Goal: Information Seeking & Learning: Check status

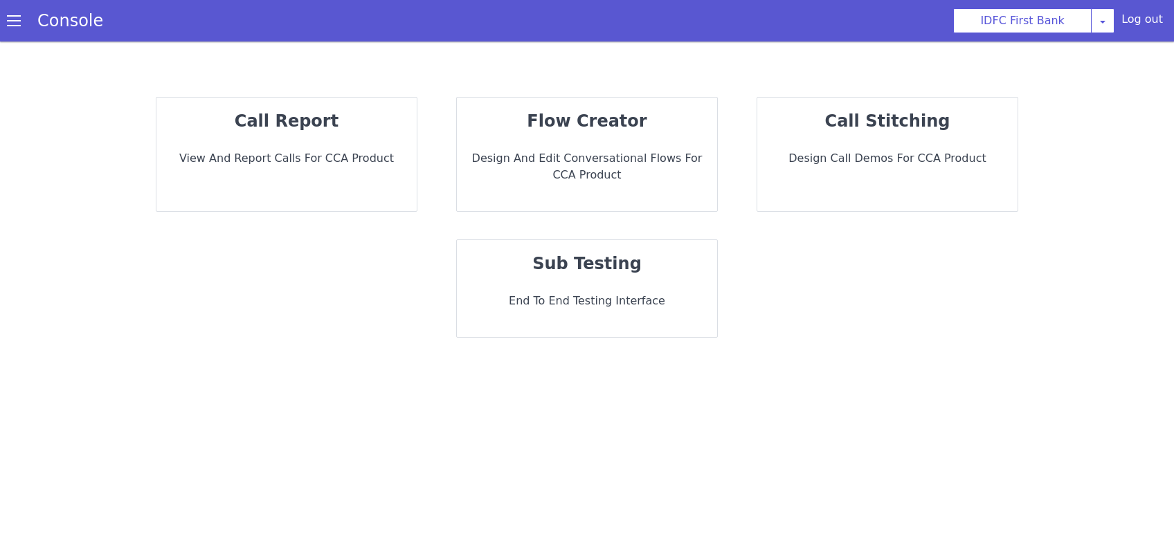
click at [369, 145] on div "call report View and report calls for CCA Product" at bounding box center [286, 155] width 260 height 114
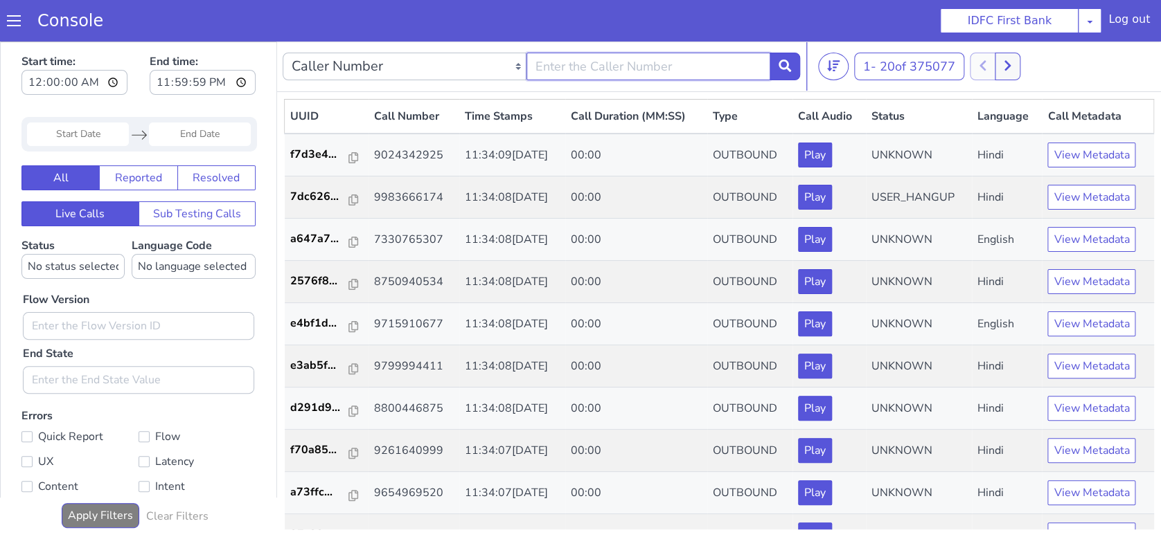
click at [605, 71] on input "text" at bounding box center [648, 67] width 244 height 28
type input "7492911187"
click at [782, 68] on icon at bounding box center [784, 66] width 12 height 12
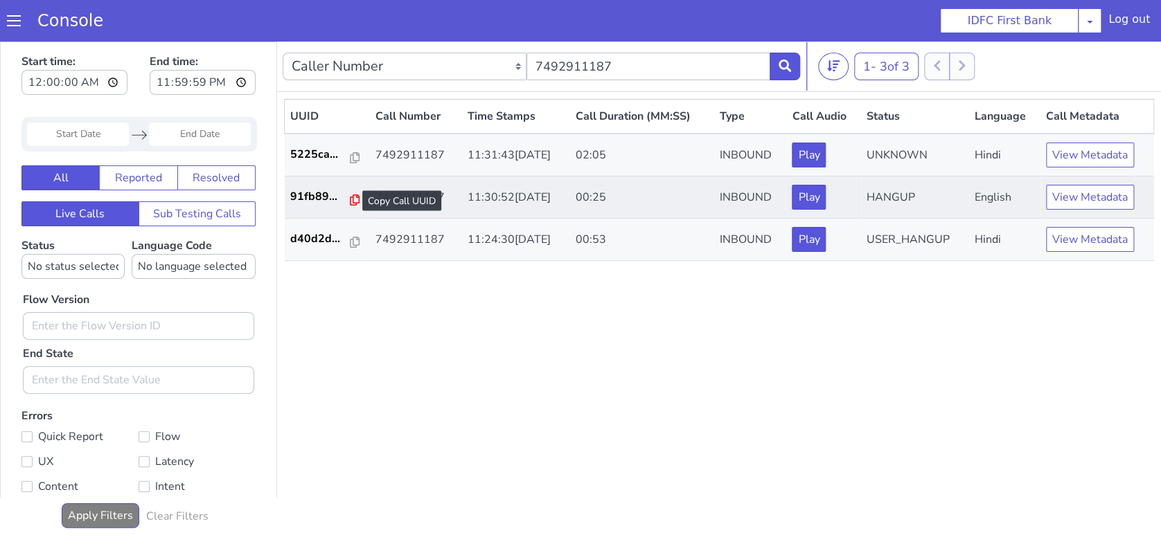
click at [350, 198] on icon at bounding box center [355, 200] width 10 height 11
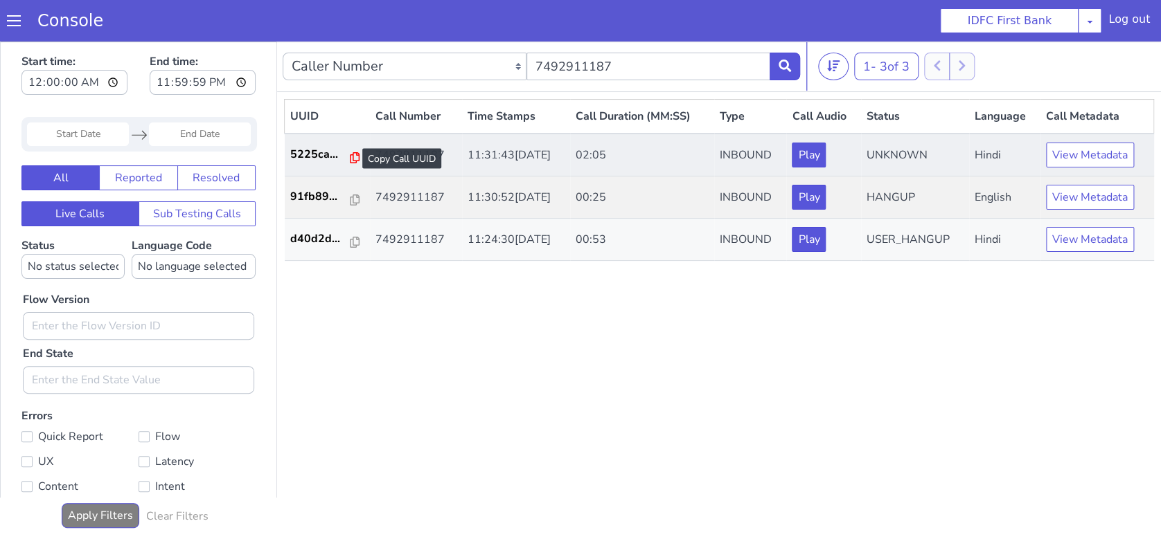
click at [350, 154] on icon at bounding box center [355, 157] width 10 height 11
click at [350, 155] on icon at bounding box center [355, 157] width 10 height 11
click at [299, 153] on p "5225ca..." at bounding box center [320, 154] width 61 height 17
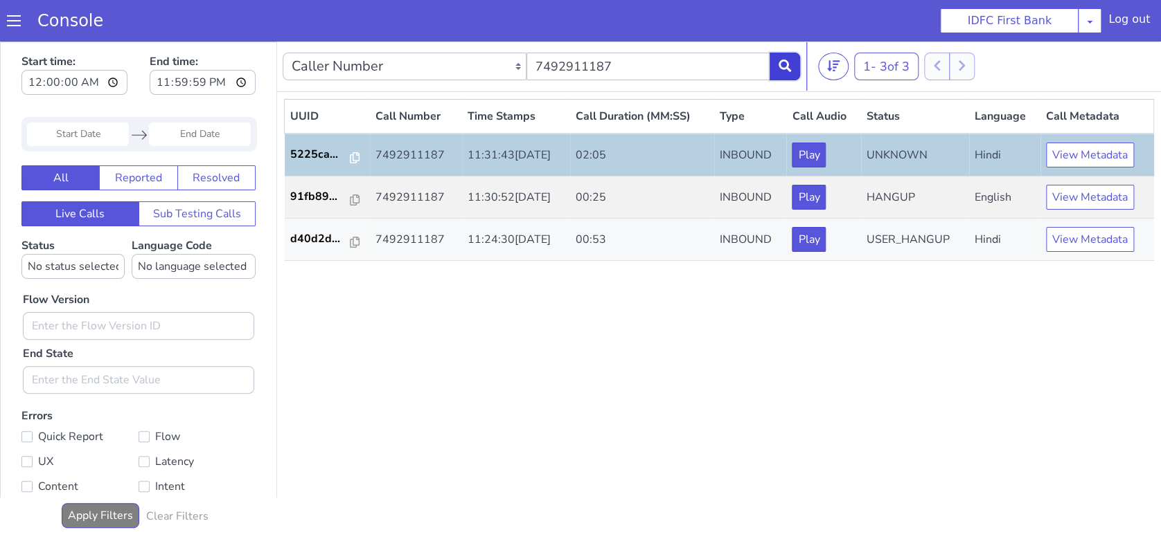
click at [792, 66] on button at bounding box center [784, 67] width 30 height 28
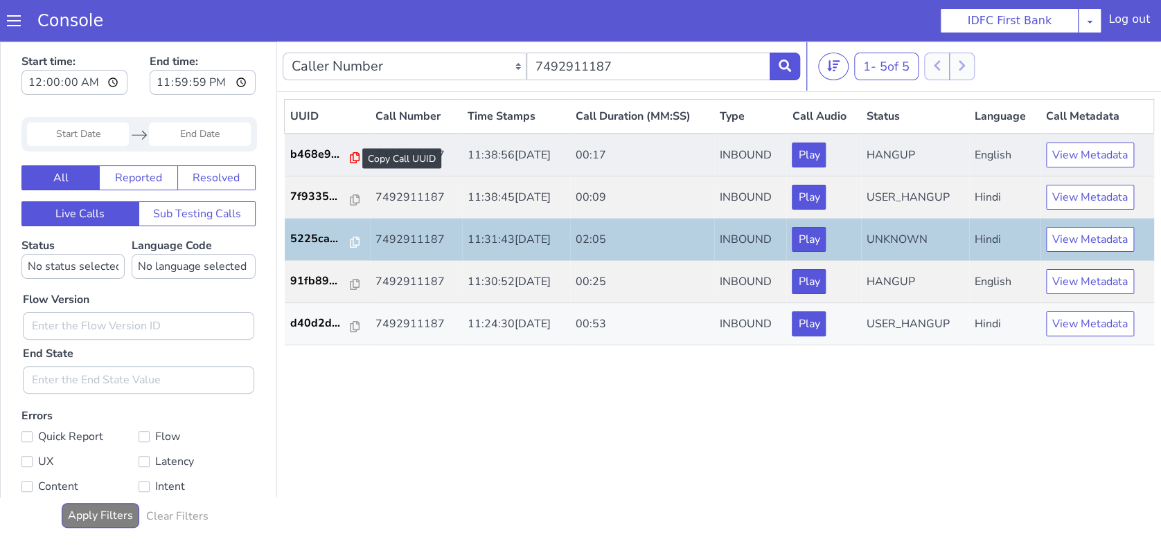
click at [350, 155] on icon at bounding box center [355, 157] width 10 height 11
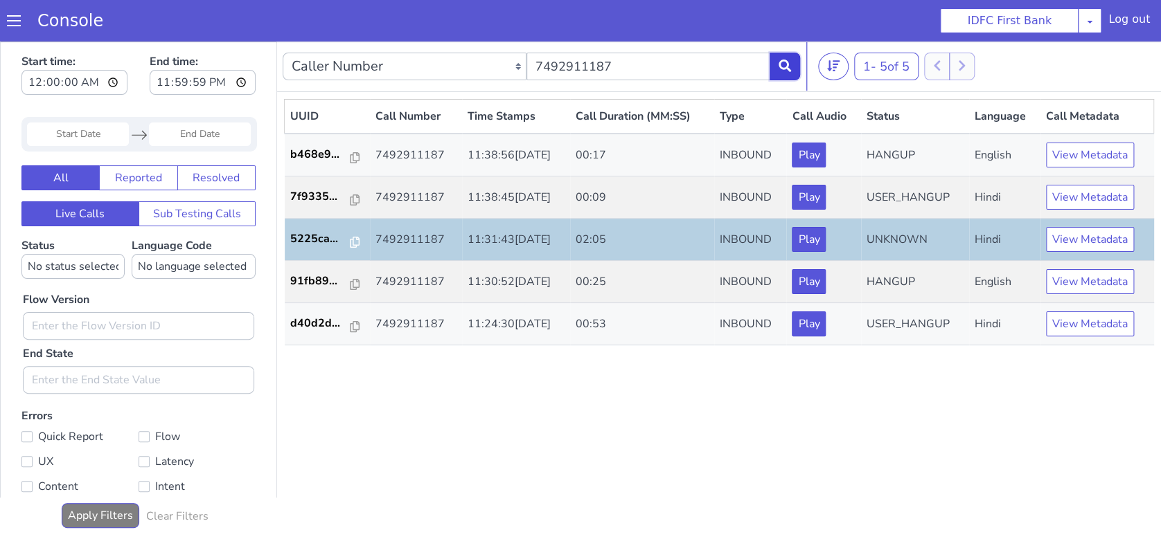
click at [791, 57] on button at bounding box center [784, 67] width 30 height 28
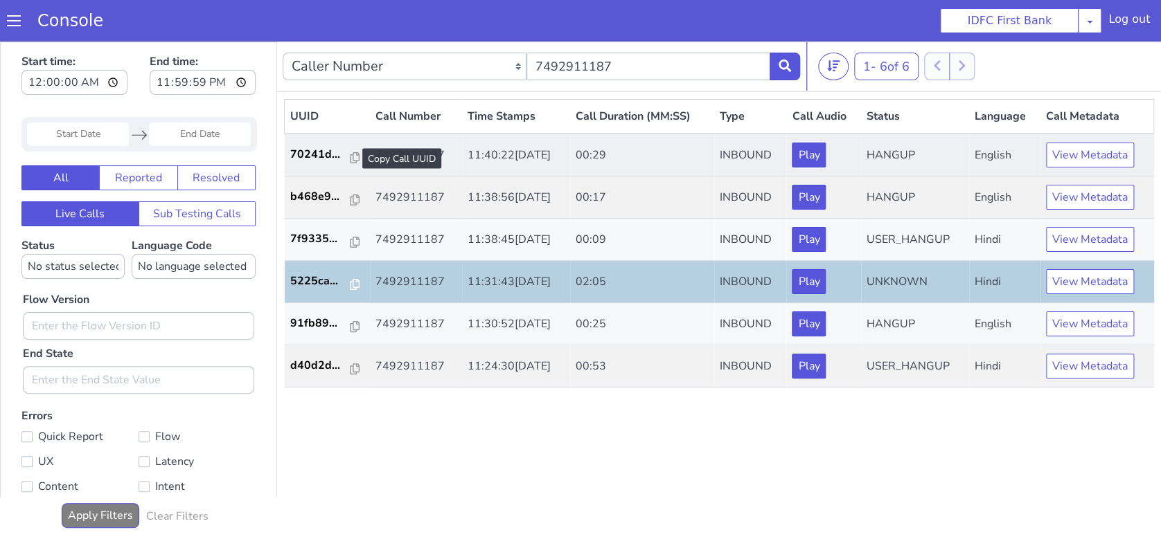
drag, startPoint x: 346, startPoint y: 154, endPoint x: 347, endPoint y: 163, distance: 9.1
click at [350, 154] on icon at bounding box center [355, 157] width 10 height 11
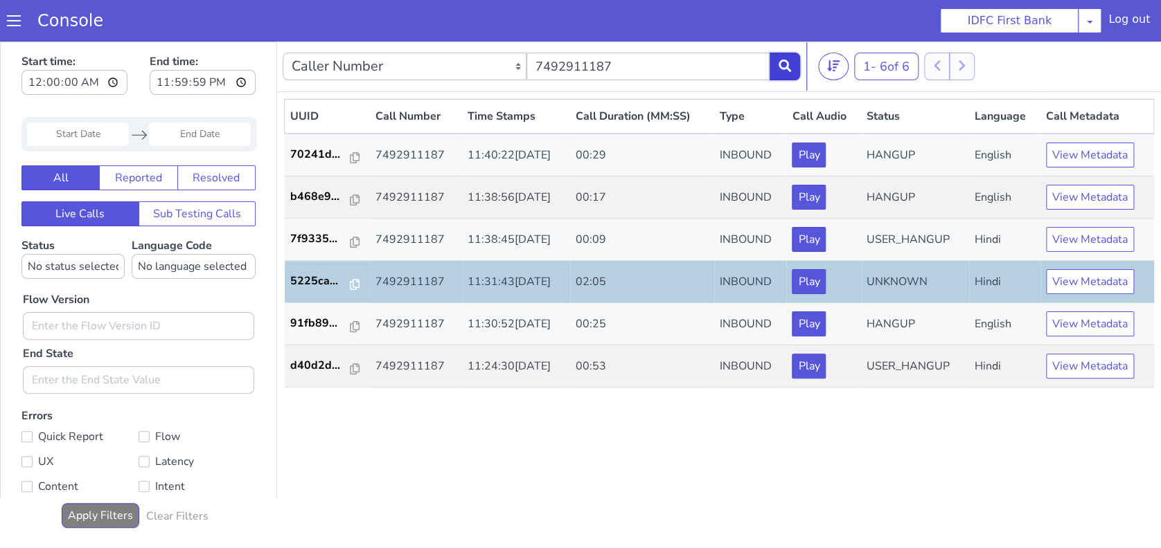
click at [777, 64] on button at bounding box center [784, 67] width 30 height 28
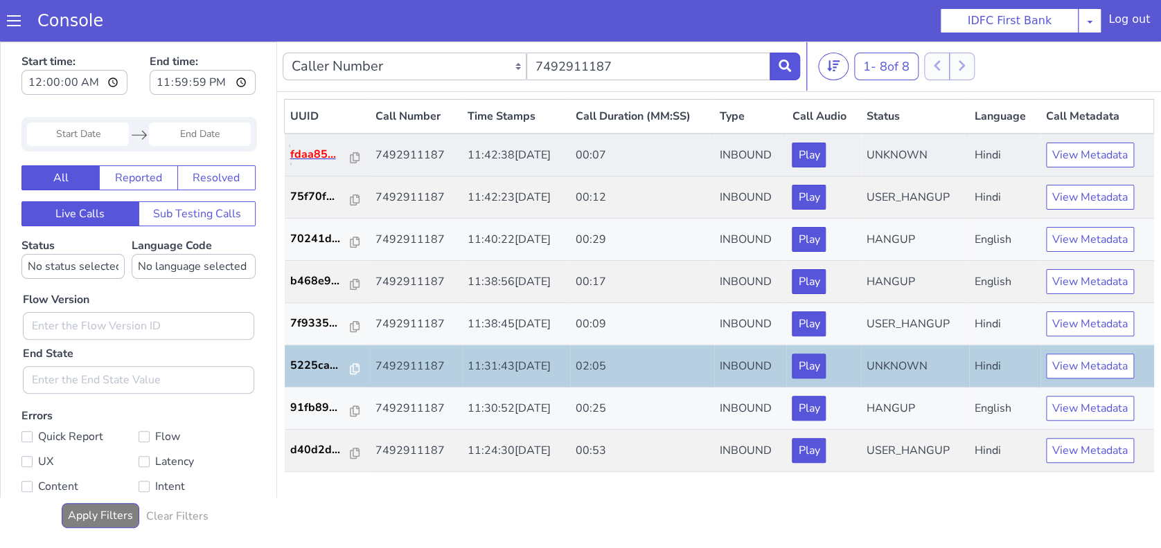
click at [313, 158] on p "fdaa85..." at bounding box center [320, 154] width 61 height 17
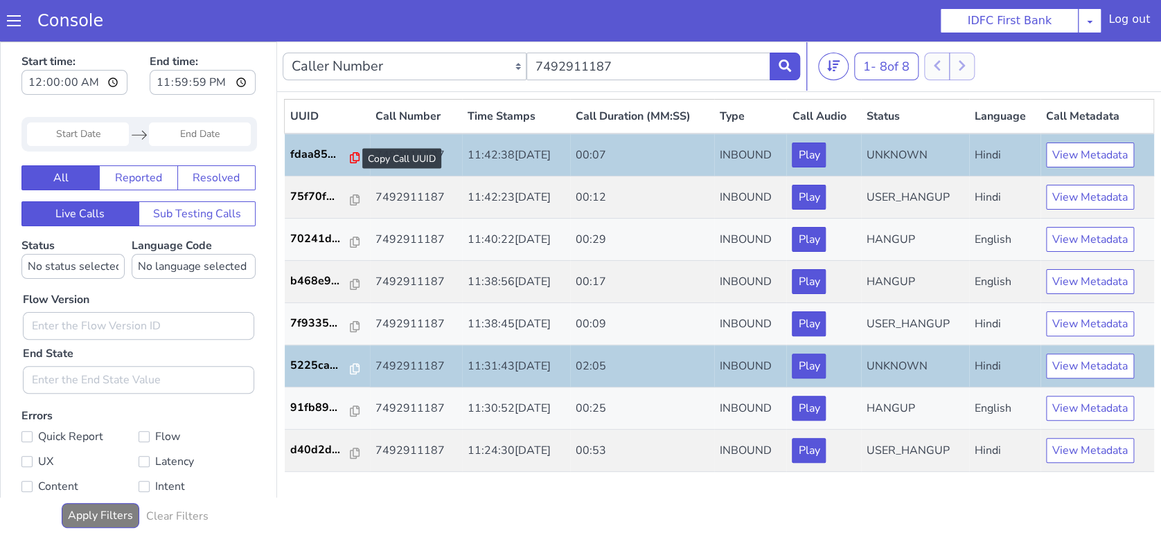
click at [350, 159] on icon at bounding box center [355, 157] width 10 height 11
click at [781, 64] on icon at bounding box center [784, 66] width 12 height 12
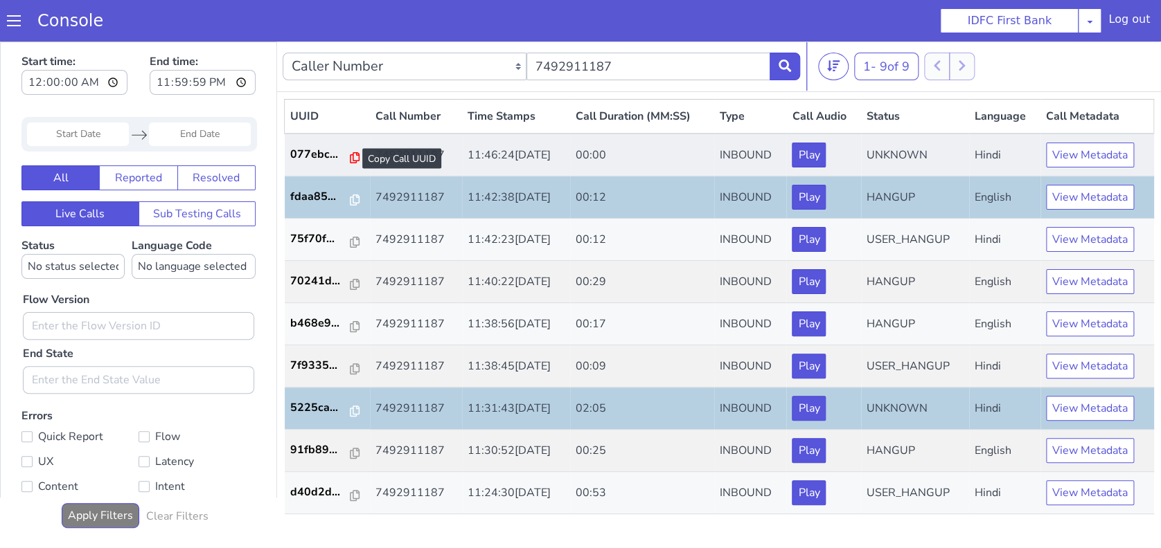
click at [351, 159] on icon at bounding box center [355, 157] width 10 height 11
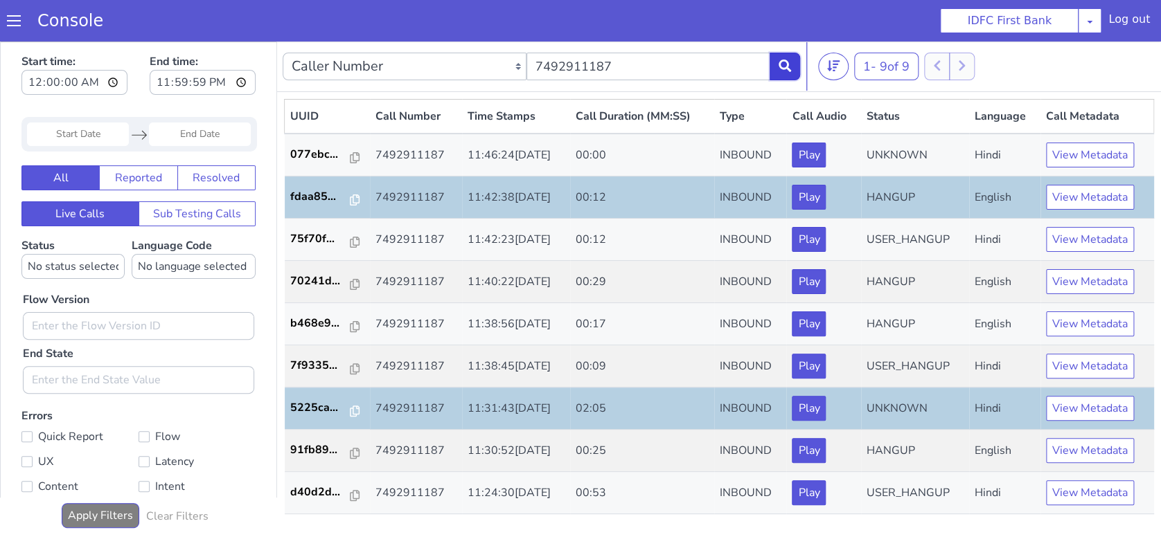
click at [785, 66] on icon at bounding box center [784, 66] width 12 height 12
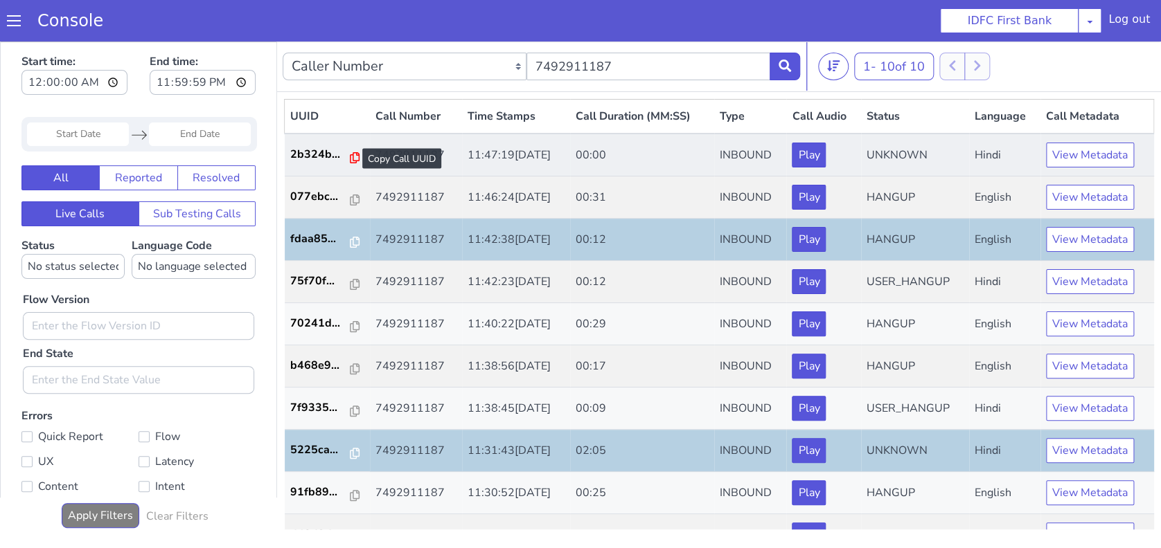
click at [350, 156] on icon at bounding box center [355, 157] width 10 height 11
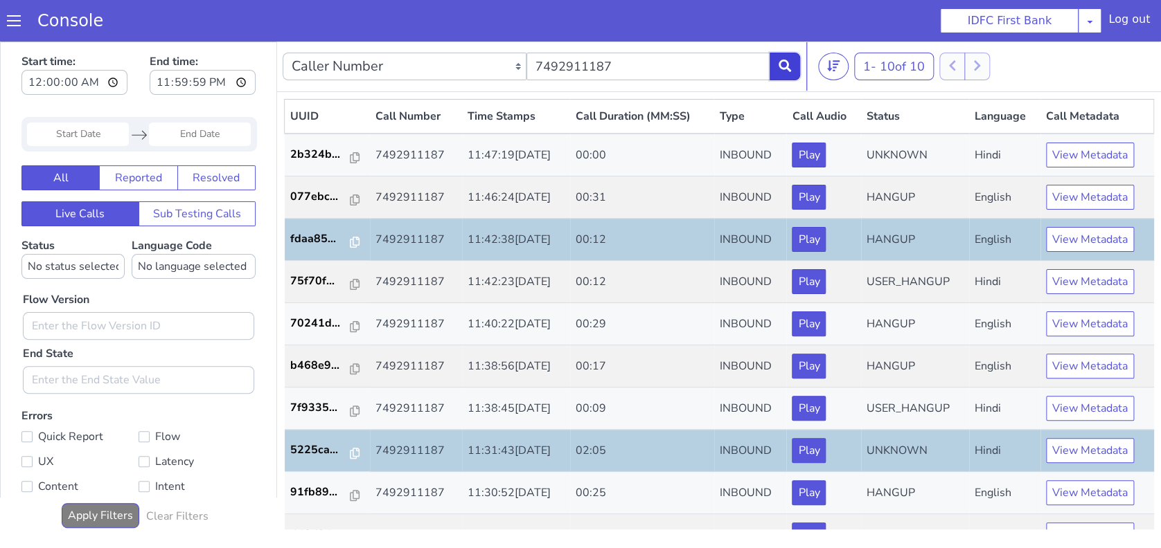
click at [779, 64] on icon at bounding box center [784, 66] width 12 height 12
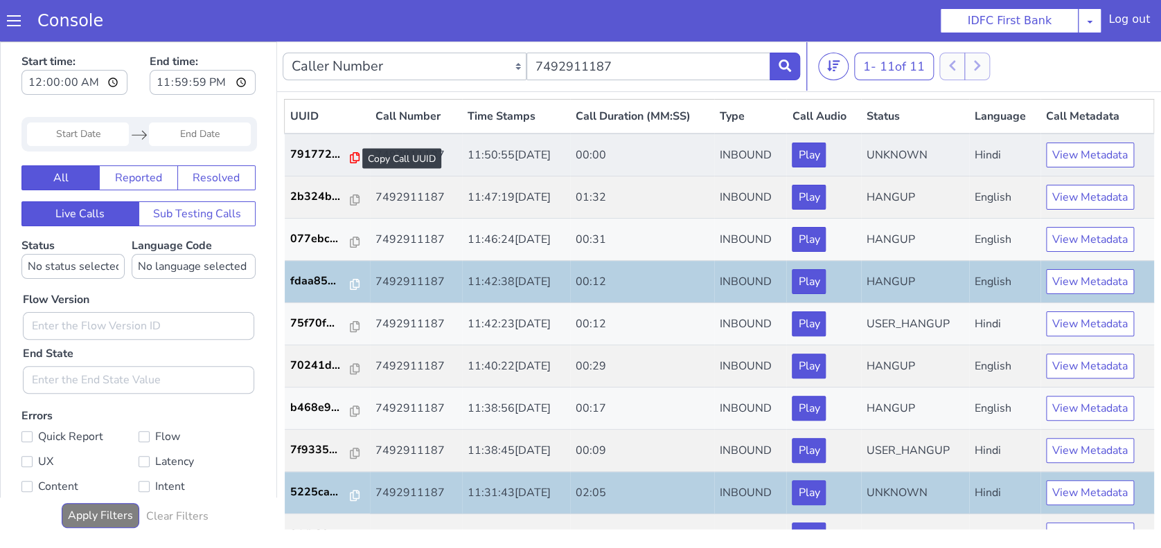
click at [350, 156] on icon at bounding box center [355, 157] width 10 height 11
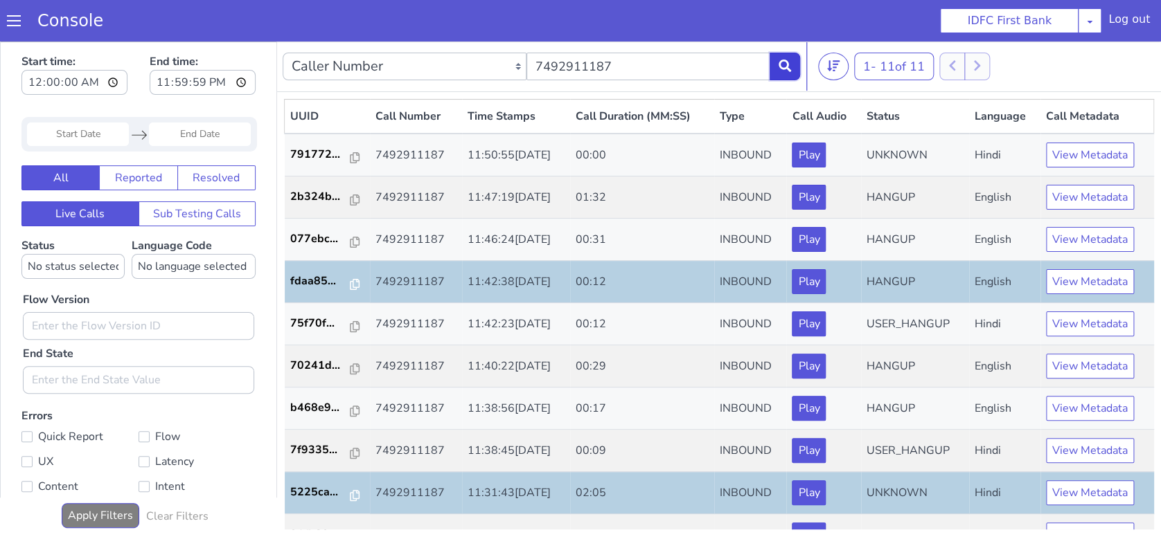
click at [785, 71] on icon at bounding box center [784, 66] width 12 height 12
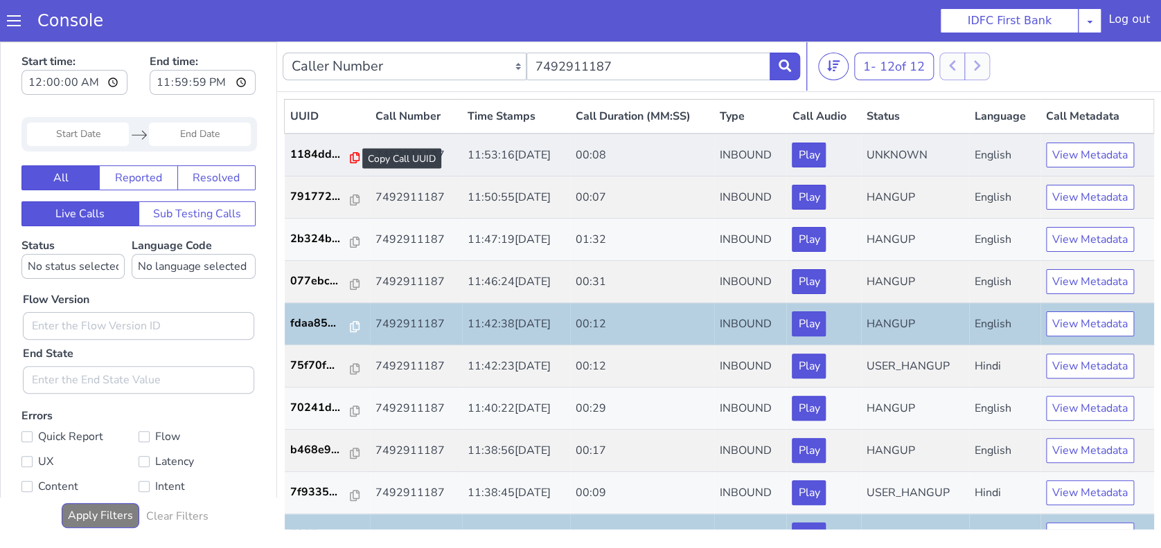
click at [350, 157] on icon at bounding box center [355, 157] width 10 height 11
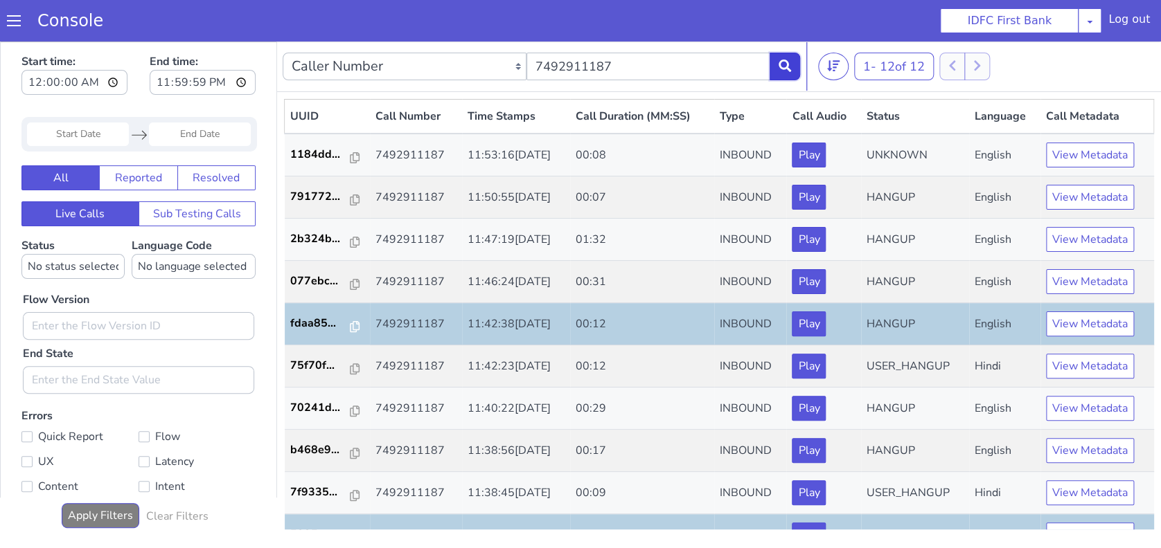
click at [796, 65] on button at bounding box center [784, 67] width 30 height 28
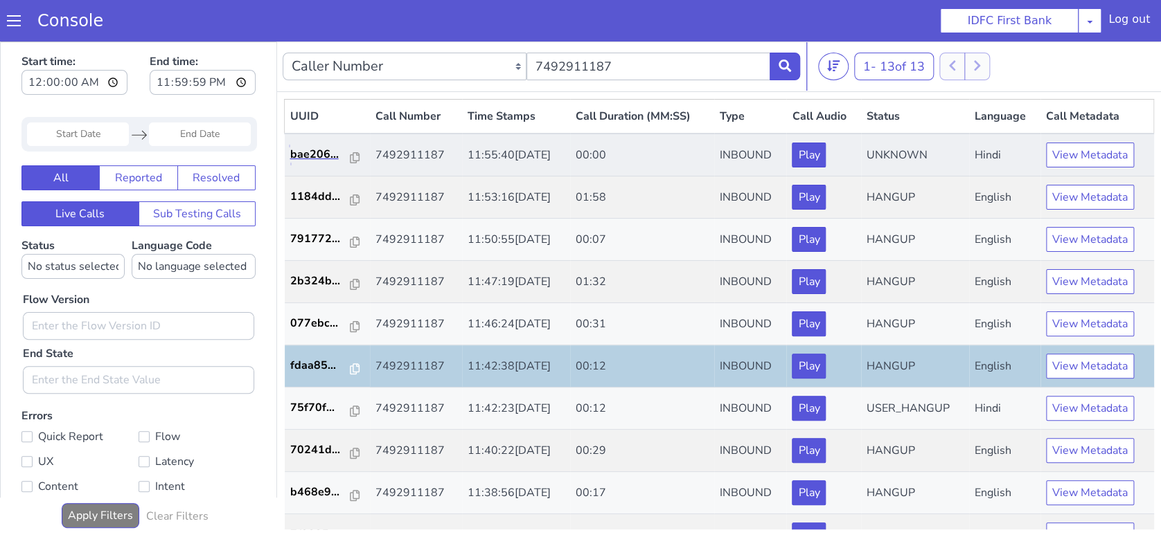
click at [352, 159] on link "bae206..." at bounding box center [327, 154] width 75 height 17
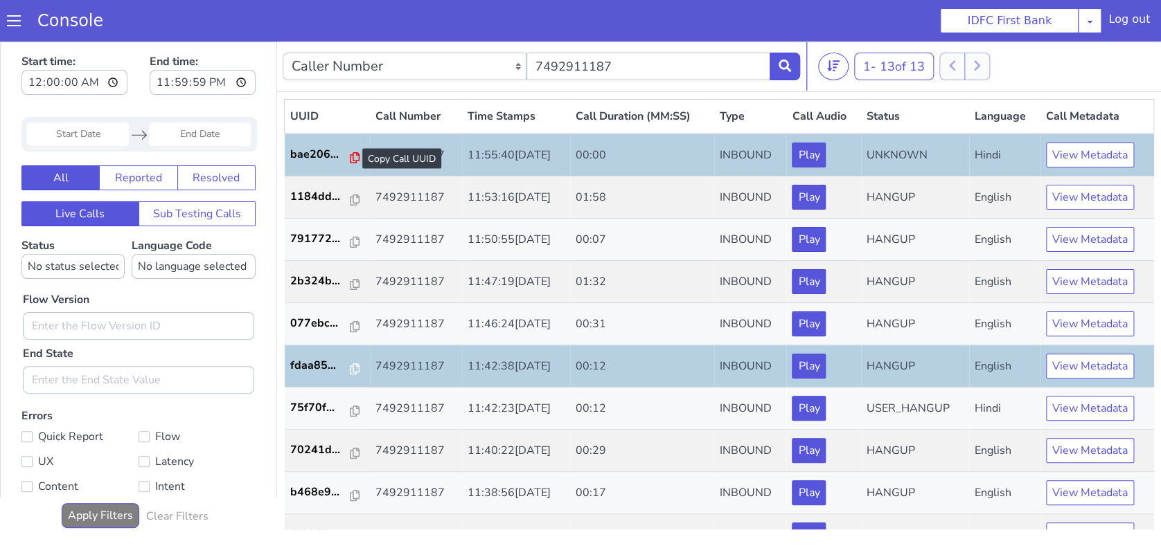
click at [350, 154] on icon at bounding box center [355, 157] width 10 height 11
click at [785, 66] on icon at bounding box center [784, 66] width 12 height 12
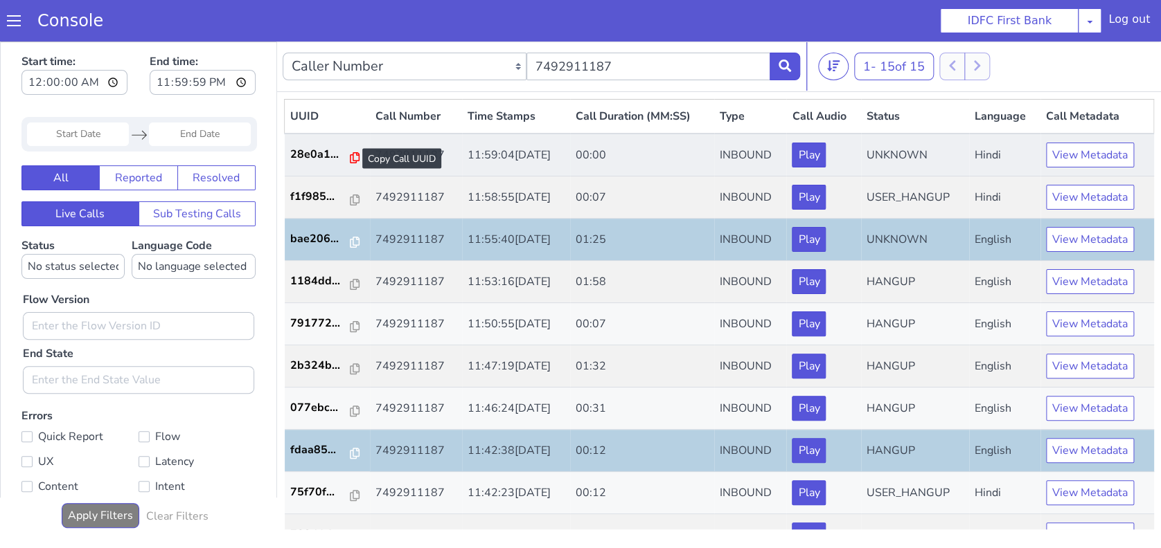
click at [350, 156] on icon at bounding box center [355, 157] width 10 height 11
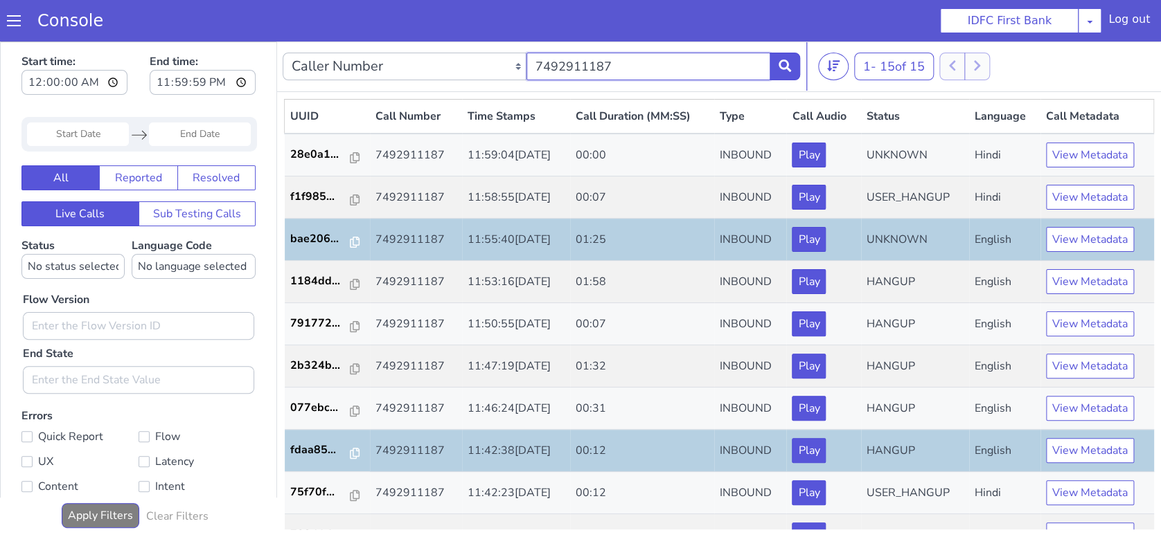
click at [765, 55] on input "7492911187" at bounding box center [648, 67] width 244 height 28
click at [788, 61] on icon at bounding box center [784, 66] width 12 height 12
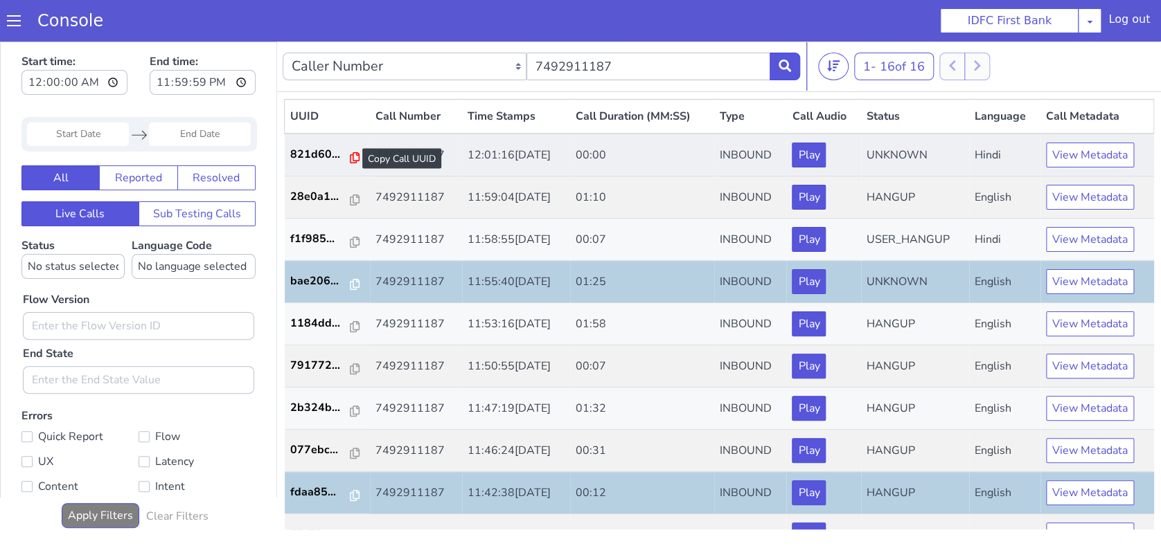
click at [350, 161] on icon at bounding box center [355, 157] width 10 height 11
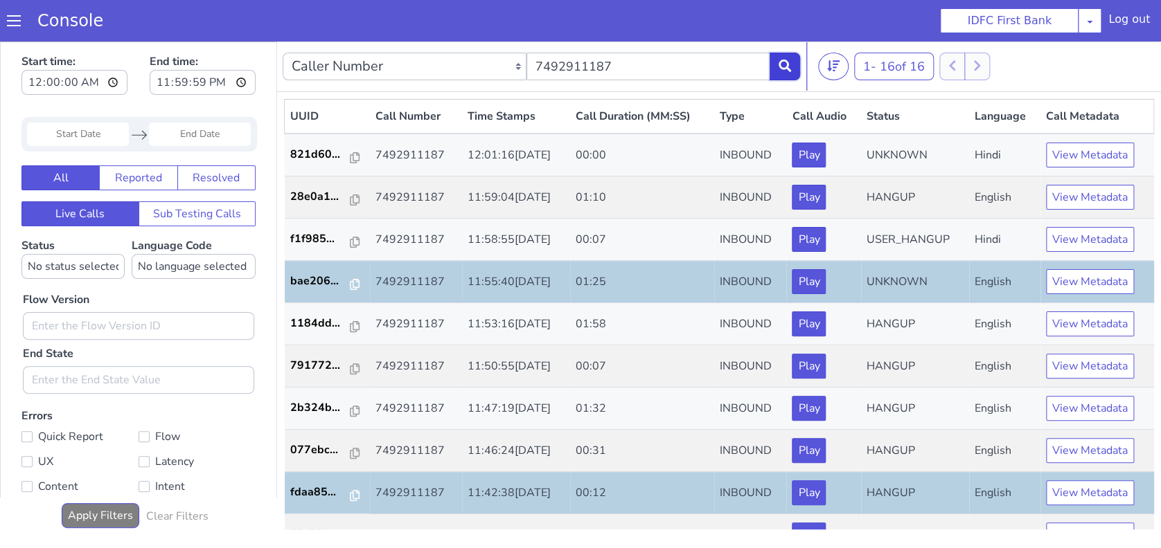
click at [796, 73] on button at bounding box center [784, 67] width 30 height 28
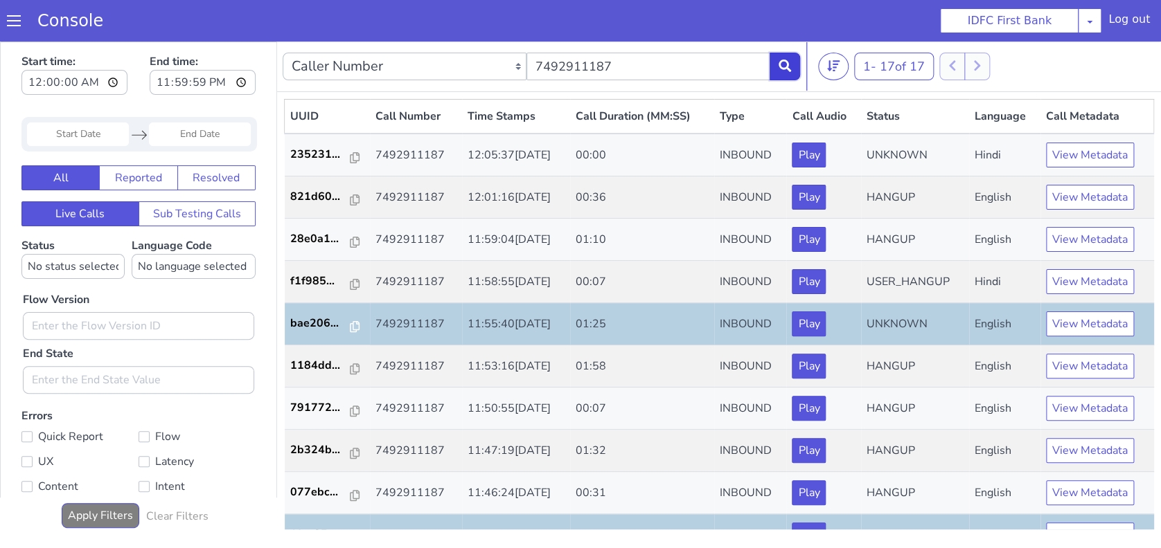
click at [798, 64] on button at bounding box center [784, 67] width 30 height 28
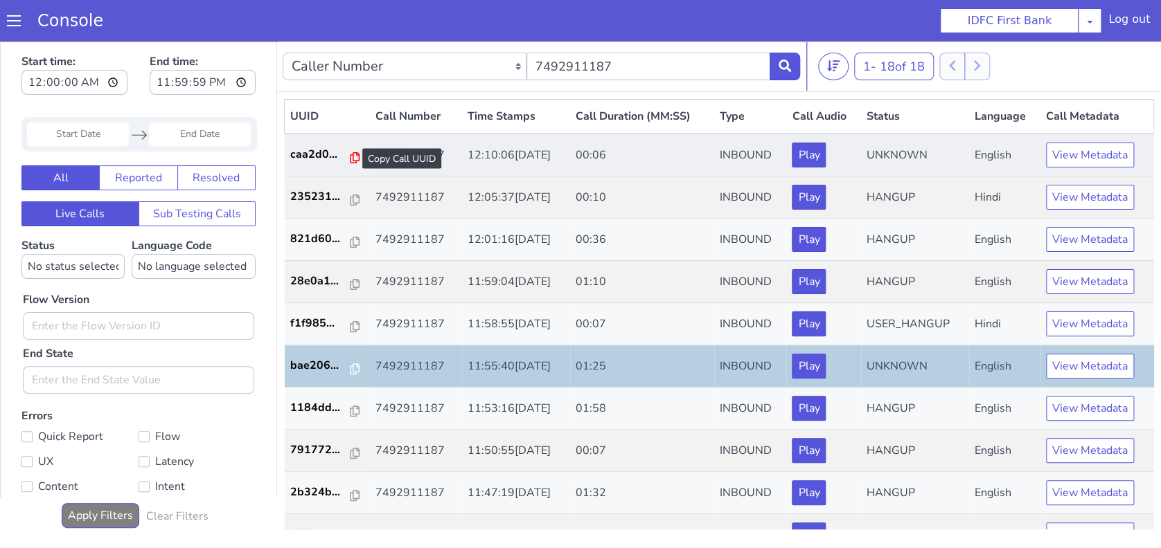
click at [350, 156] on icon at bounding box center [355, 157] width 10 height 11
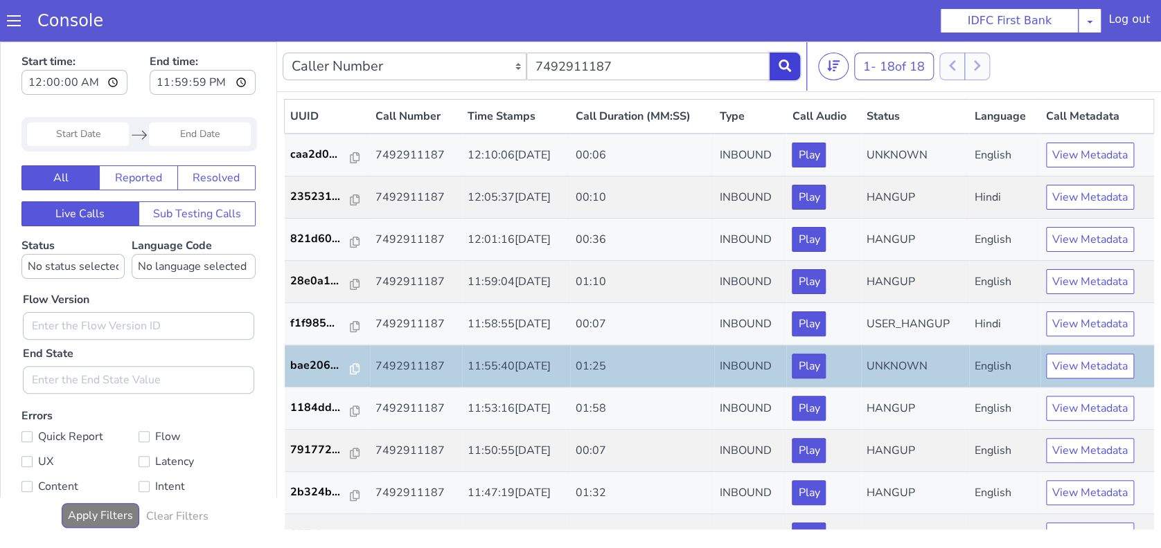
click at [781, 68] on icon at bounding box center [784, 66] width 12 height 12
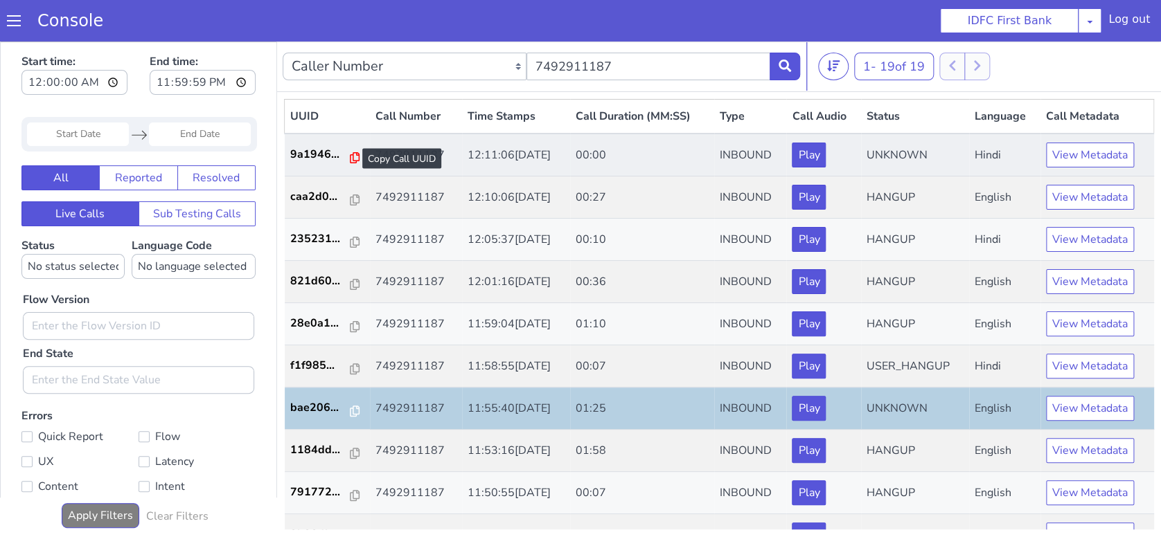
click at [350, 154] on icon at bounding box center [355, 157] width 10 height 11
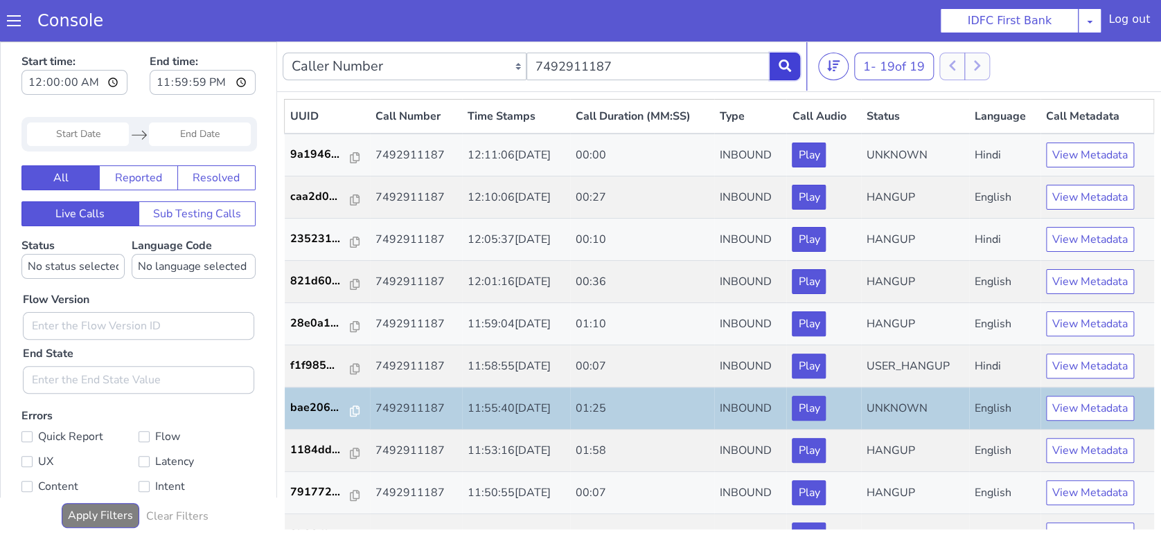
click at [795, 67] on button at bounding box center [784, 67] width 30 height 28
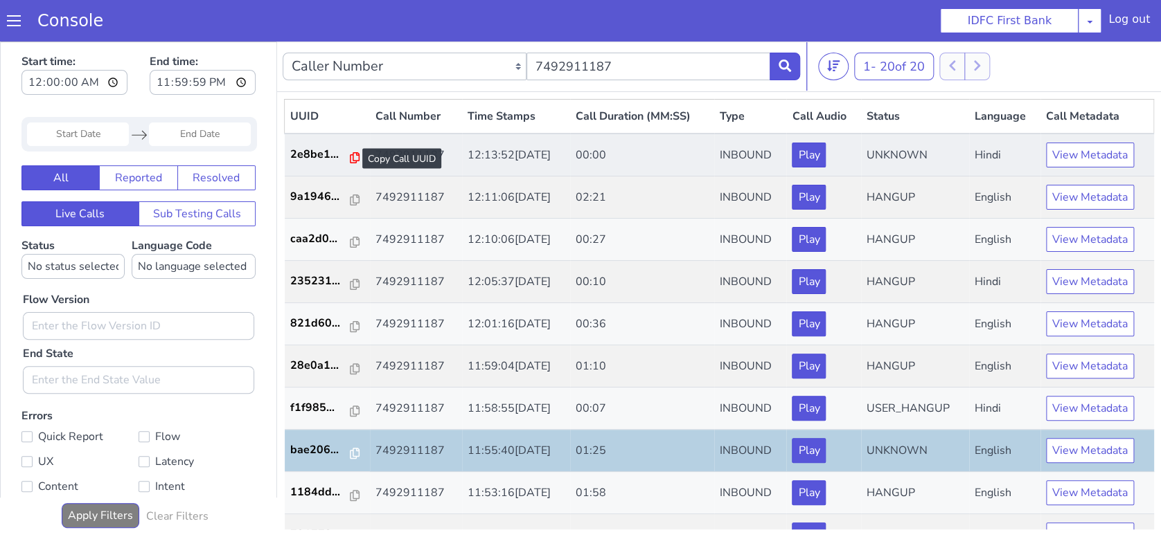
click at [350, 156] on icon at bounding box center [355, 157] width 10 height 11
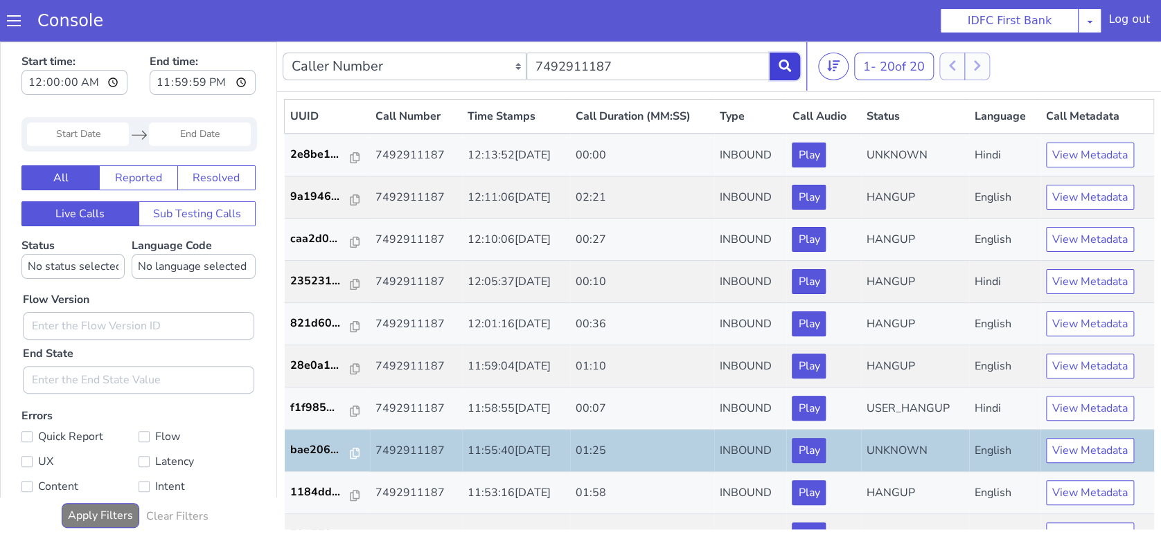
click at [796, 64] on button at bounding box center [784, 67] width 30 height 28
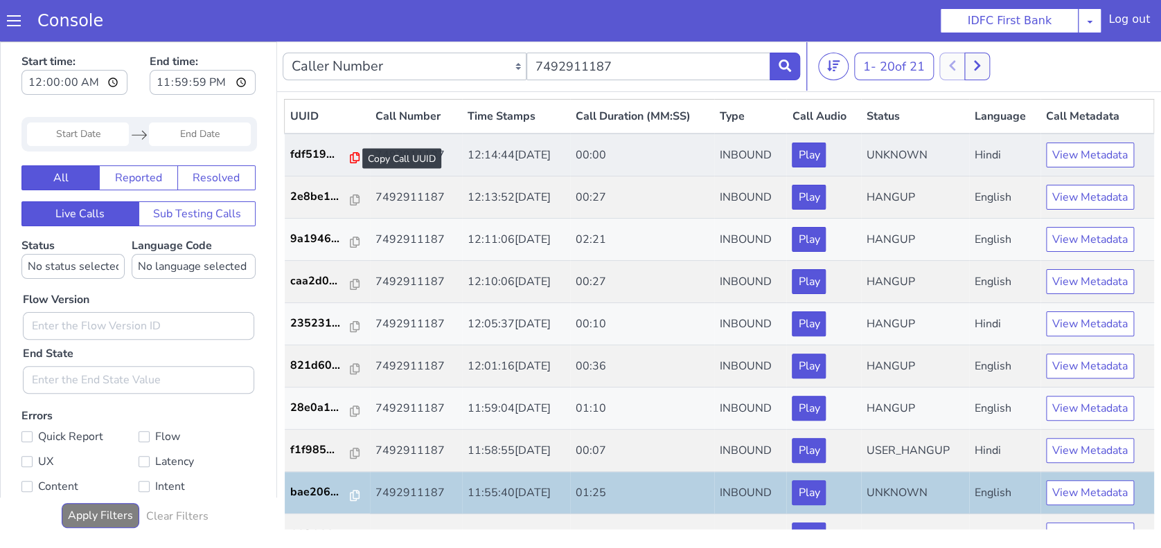
click at [350, 161] on icon at bounding box center [355, 157] width 10 height 11
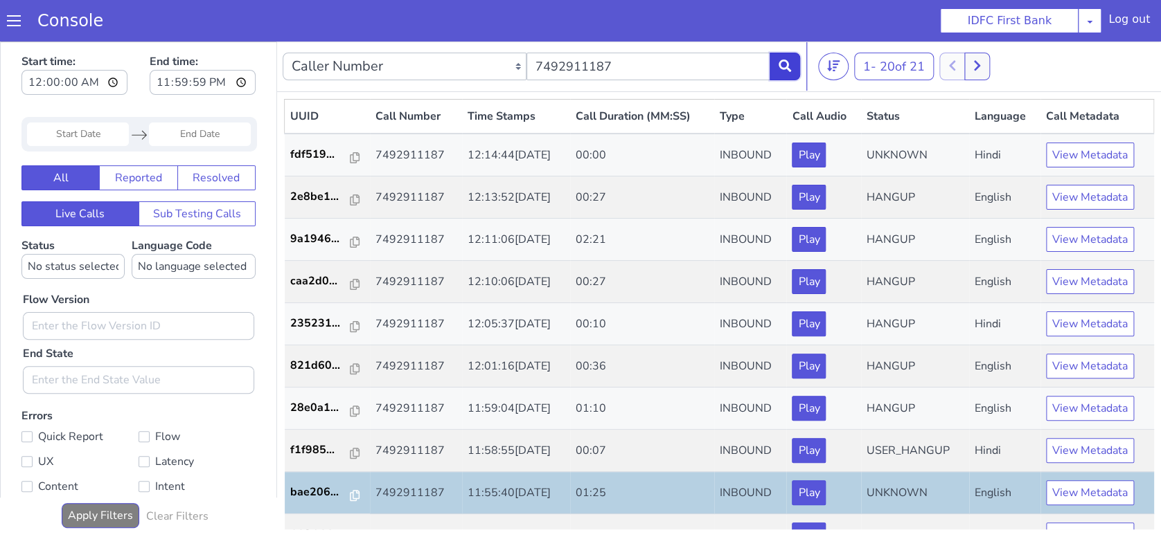
click at [790, 62] on icon at bounding box center [784, 66] width 12 height 12
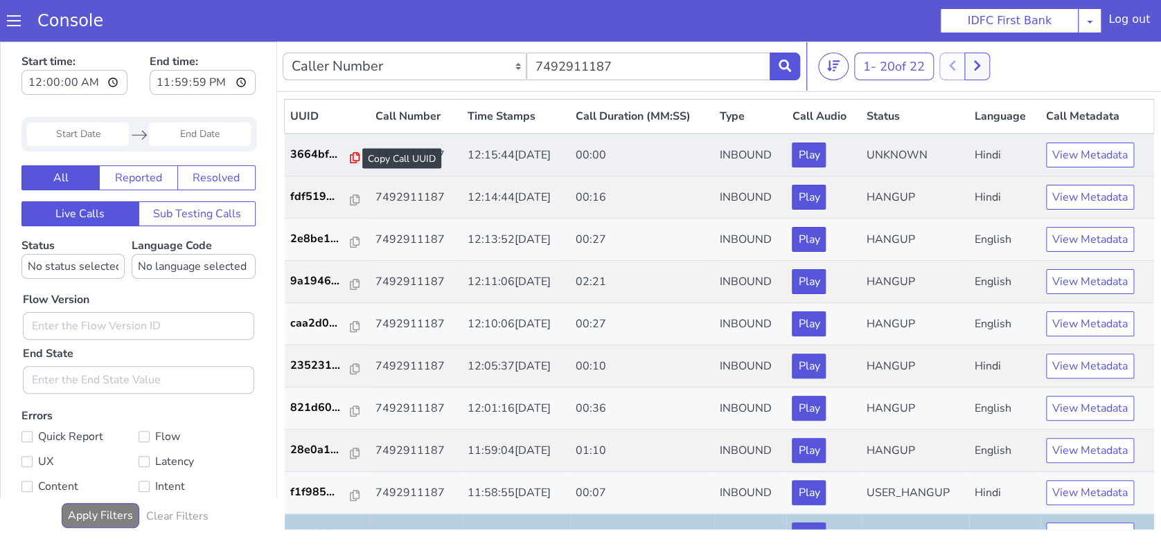
click at [350, 158] on icon at bounding box center [355, 157] width 10 height 11
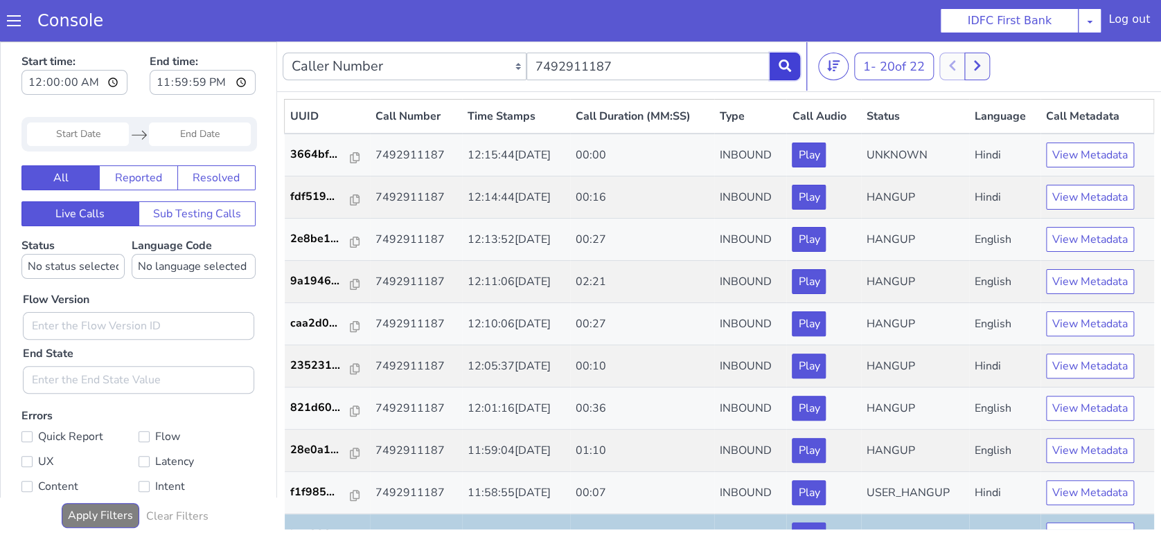
click at [778, 69] on icon at bounding box center [784, 66] width 12 height 12
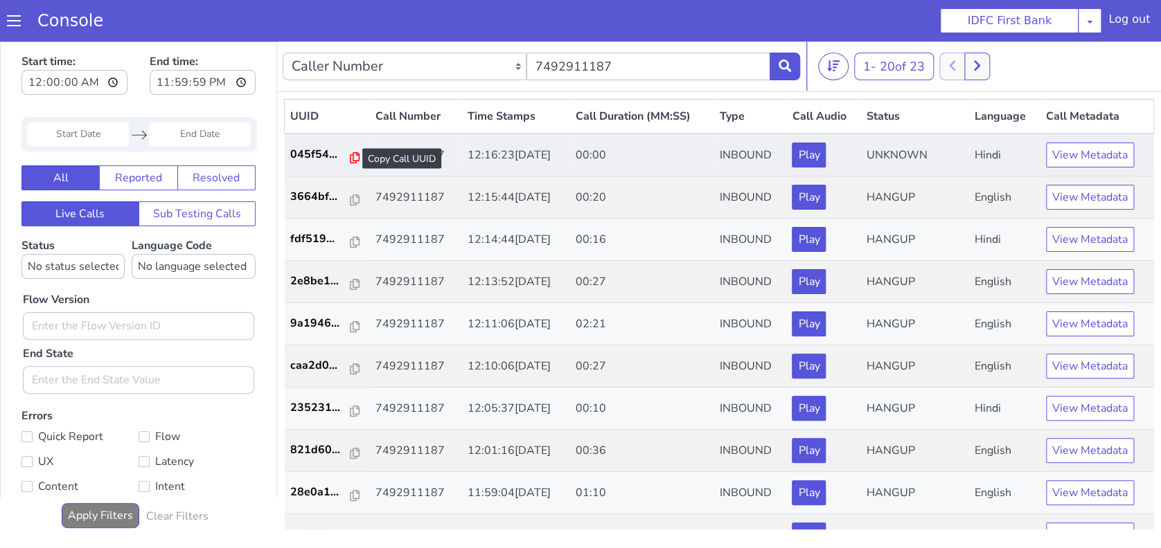
click at [350, 156] on icon at bounding box center [355, 157] width 10 height 11
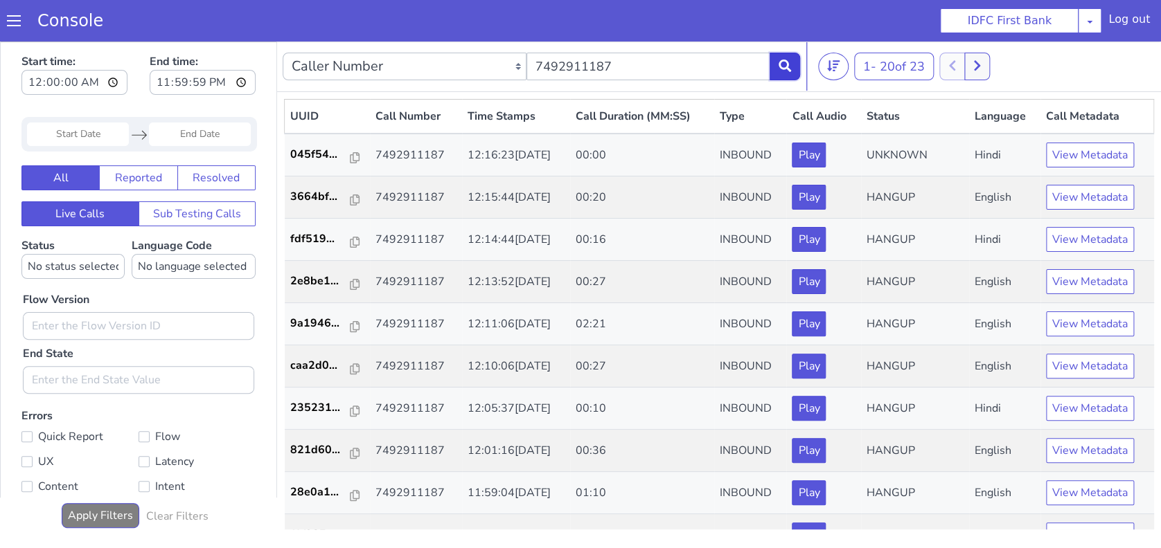
click at [795, 65] on button at bounding box center [784, 67] width 30 height 28
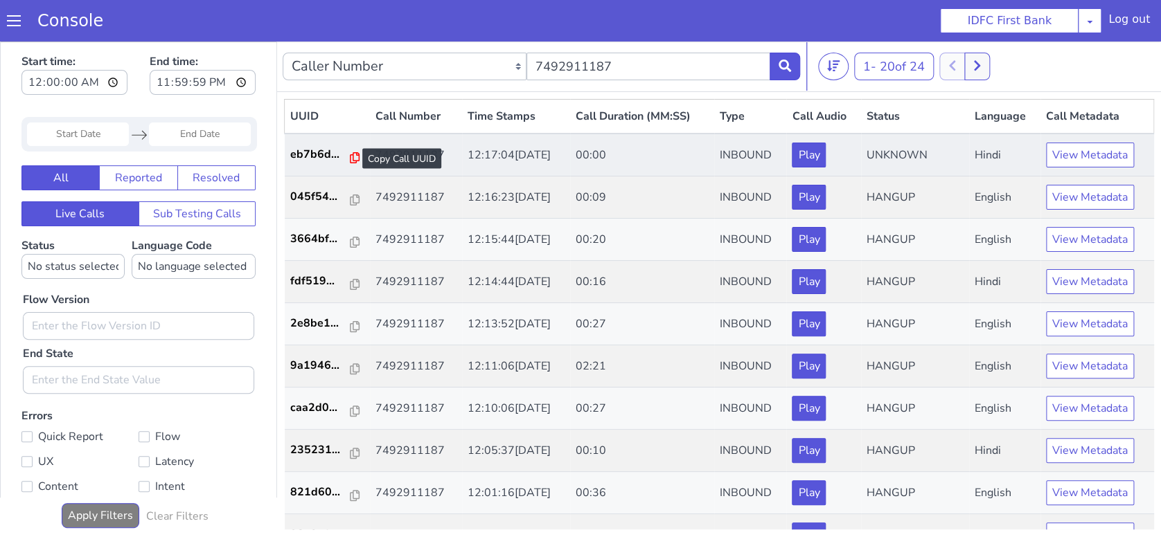
click at [350, 156] on icon at bounding box center [355, 157] width 10 height 11
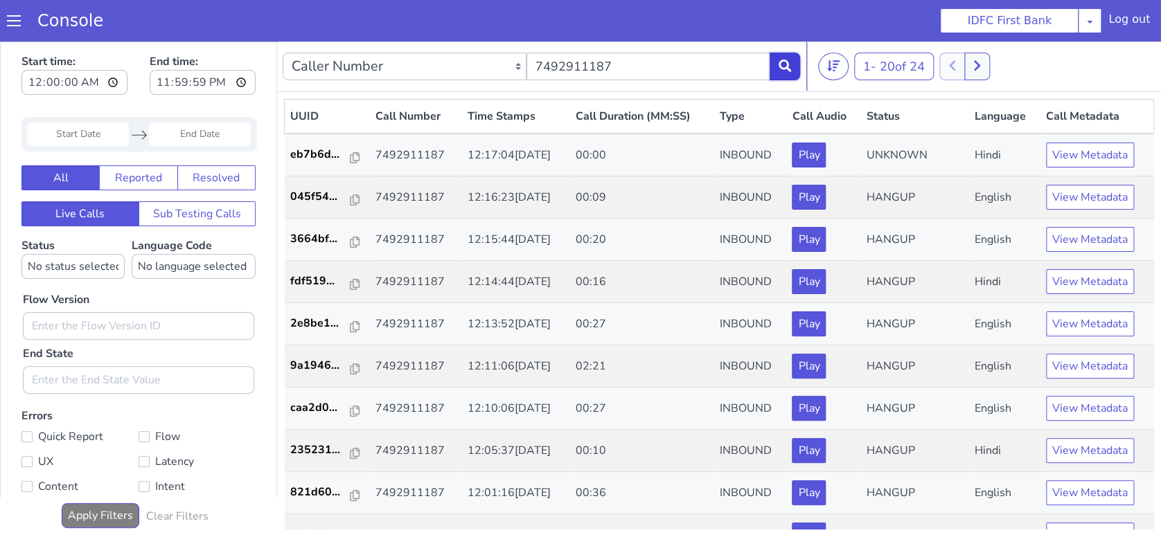
click at [792, 69] on button at bounding box center [784, 67] width 30 height 28
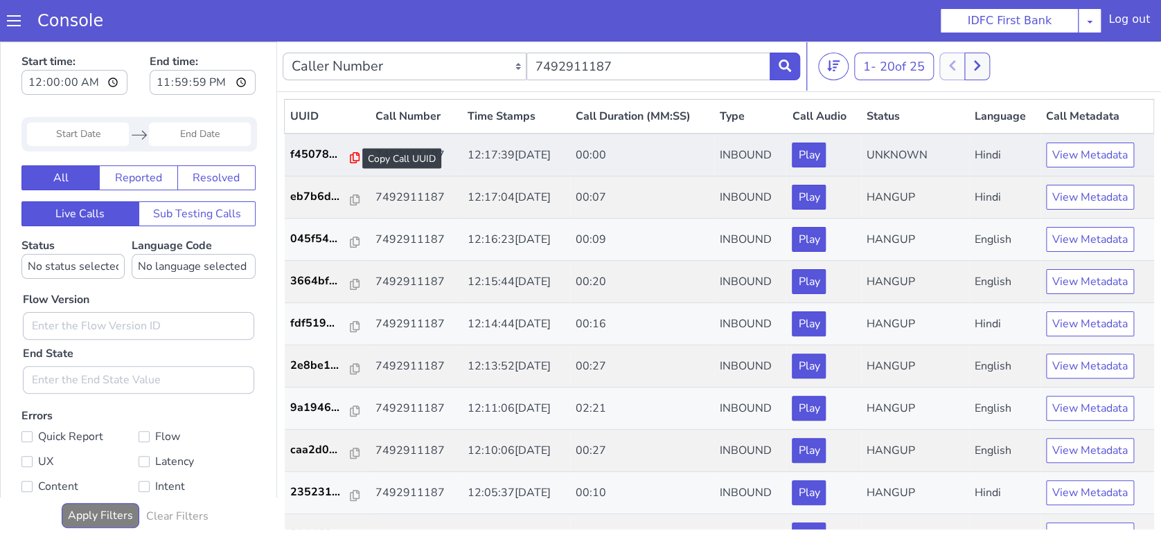
click at [350, 155] on icon at bounding box center [355, 157] width 10 height 11
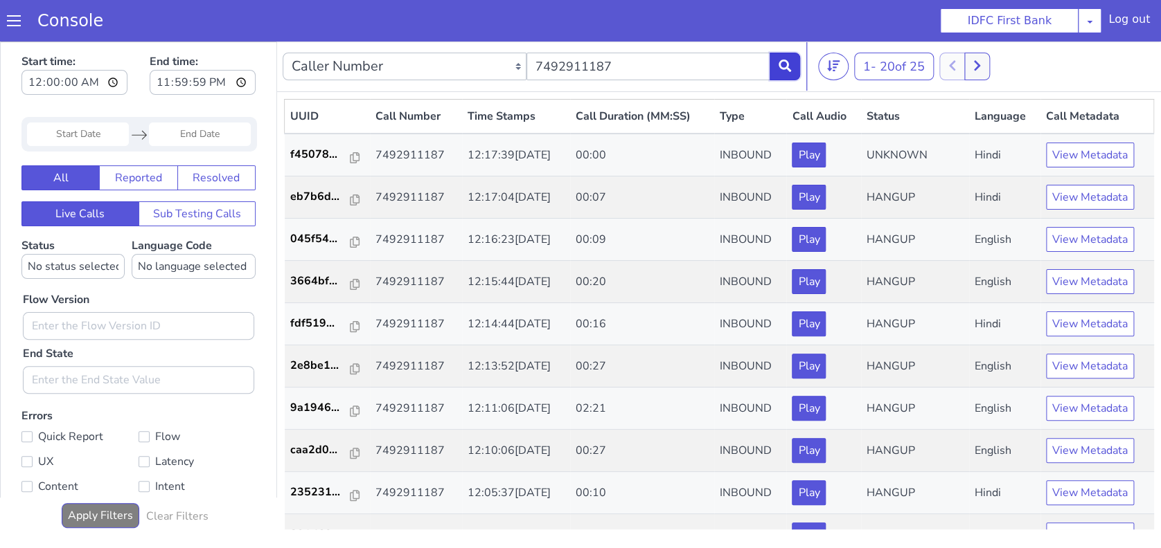
click at [782, 64] on icon at bounding box center [784, 66] width 12 height 12
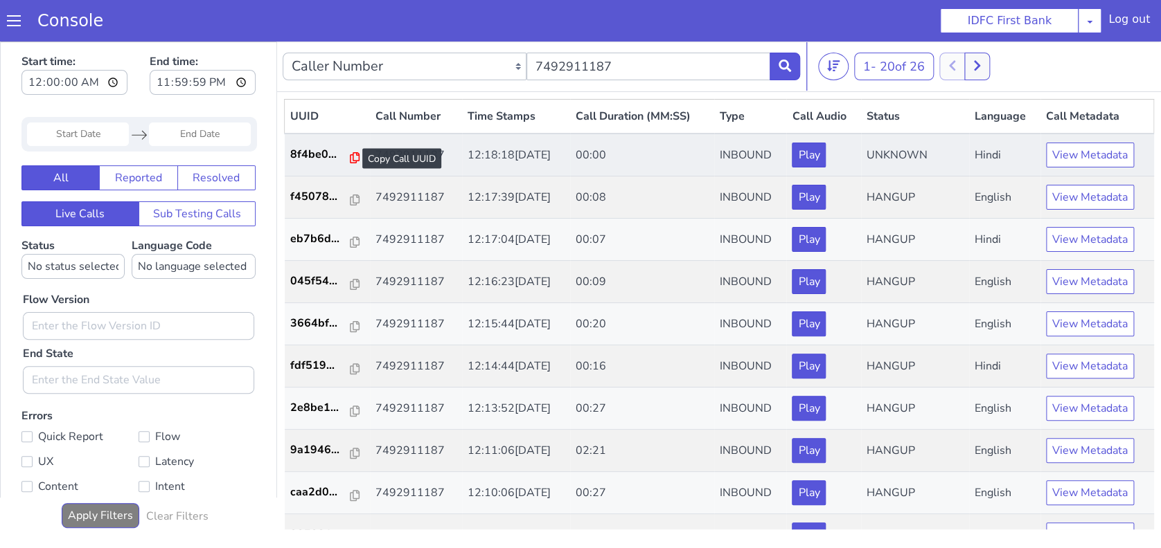
click at [350, 155] on icon at bounding box center [355, 157] width 10 height 11
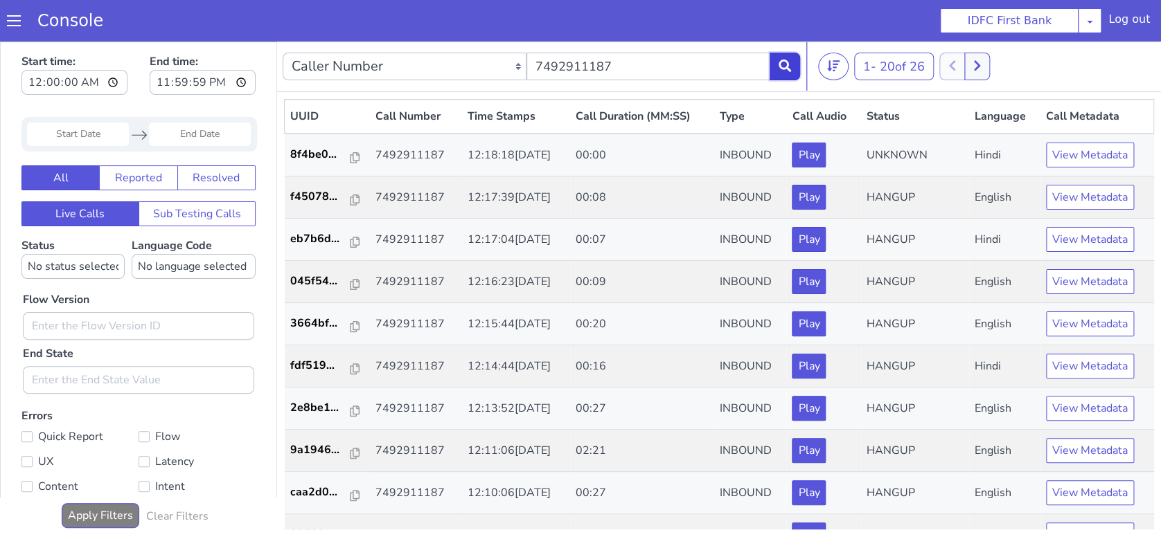
click at [792, 71] on button at bounding box center [784, 67] width 30 height 28
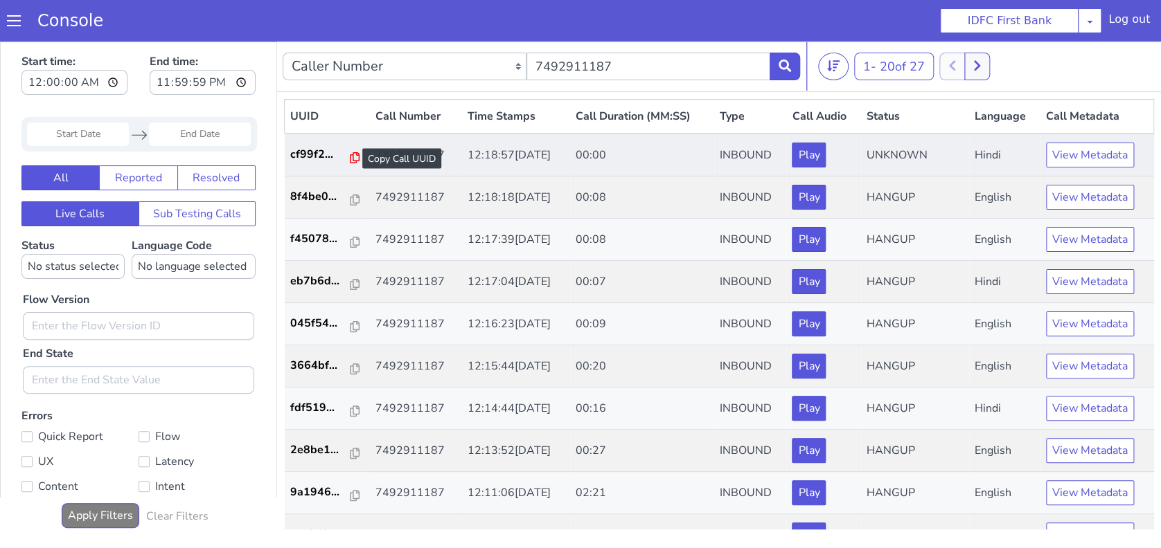
click at [350, 154] on icon at bounding box center [355, 157] width 10 height 11
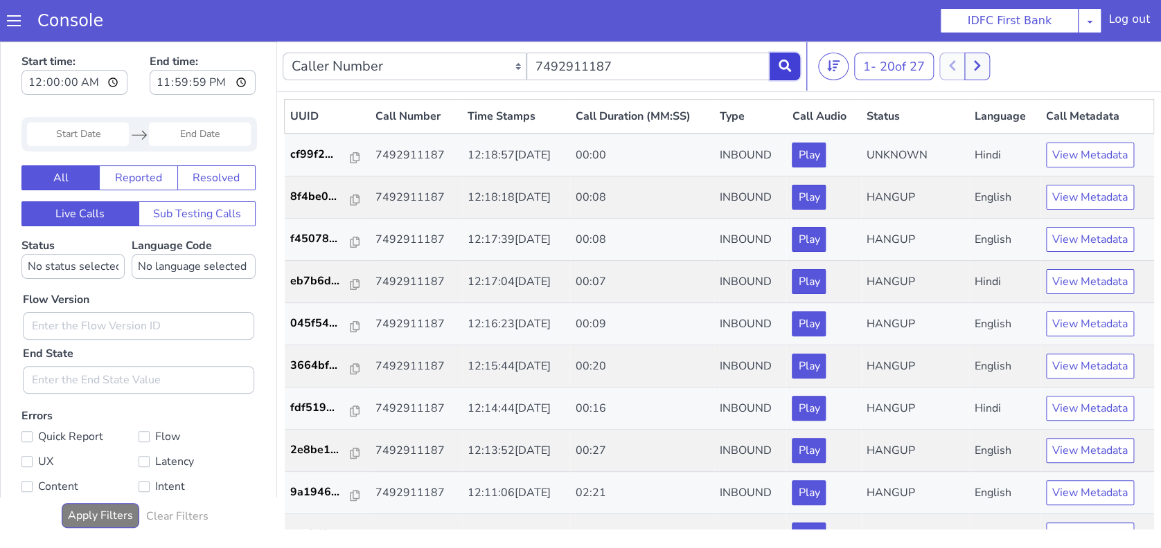
click at [784, 56] on button at bounding box center [784, 67] width 30 height 28
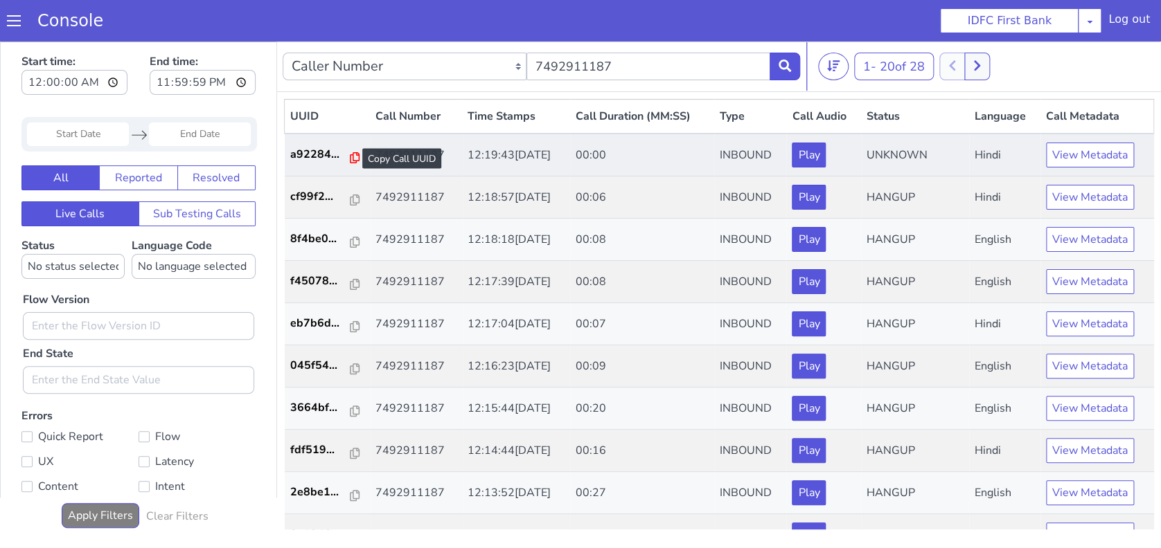
click at [350, 158] on icon at bounding box center [355, 157] width 10 height 11
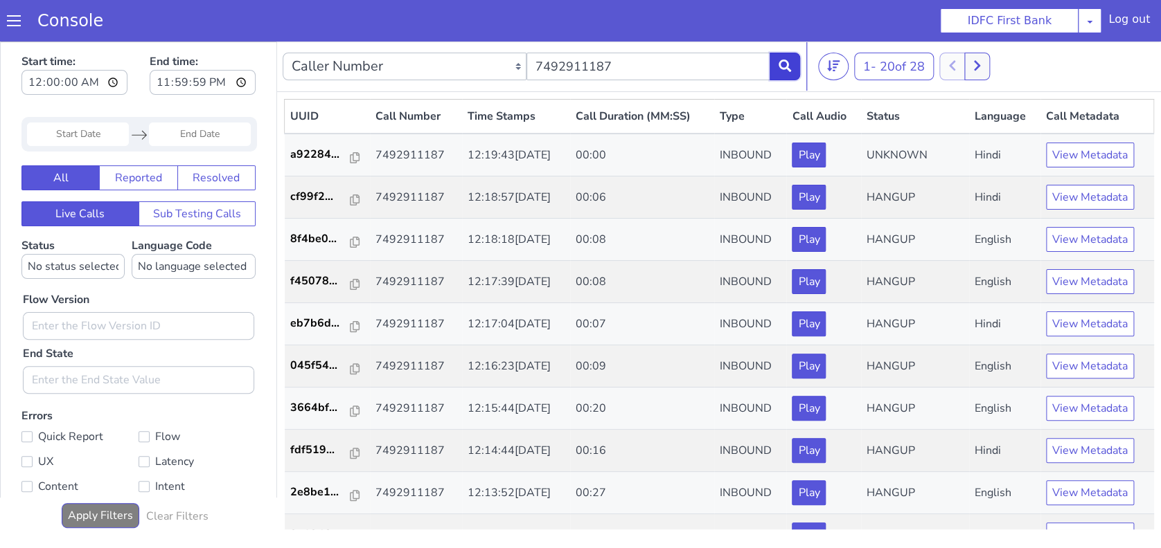
click at [796, 70] on button at bounding box center [784, 67] width 30 height 28
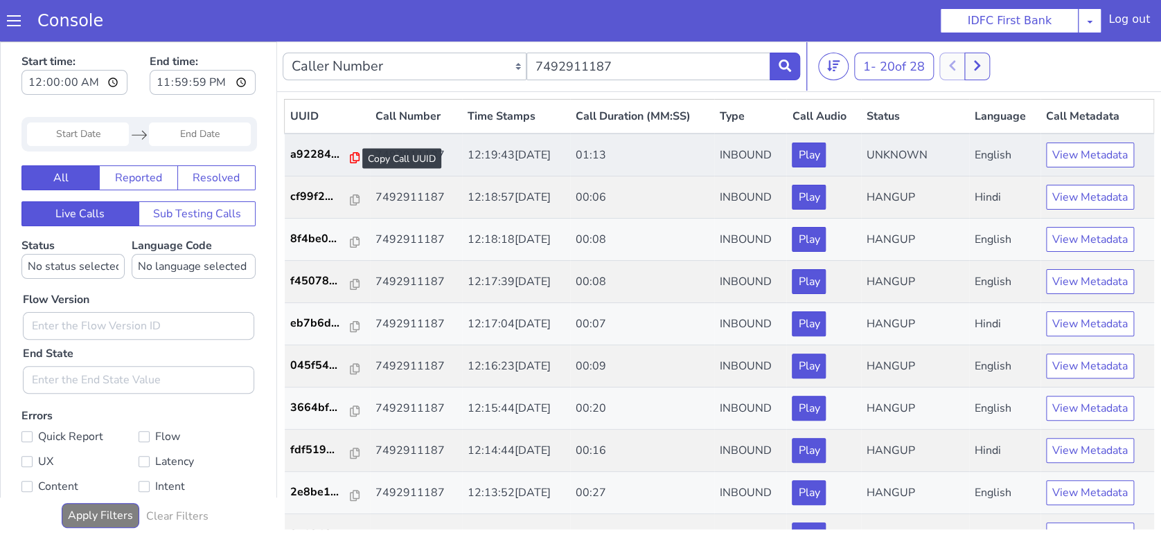
click at [350, 159] on icon at bounding box center [355, 157] width 10 height 11
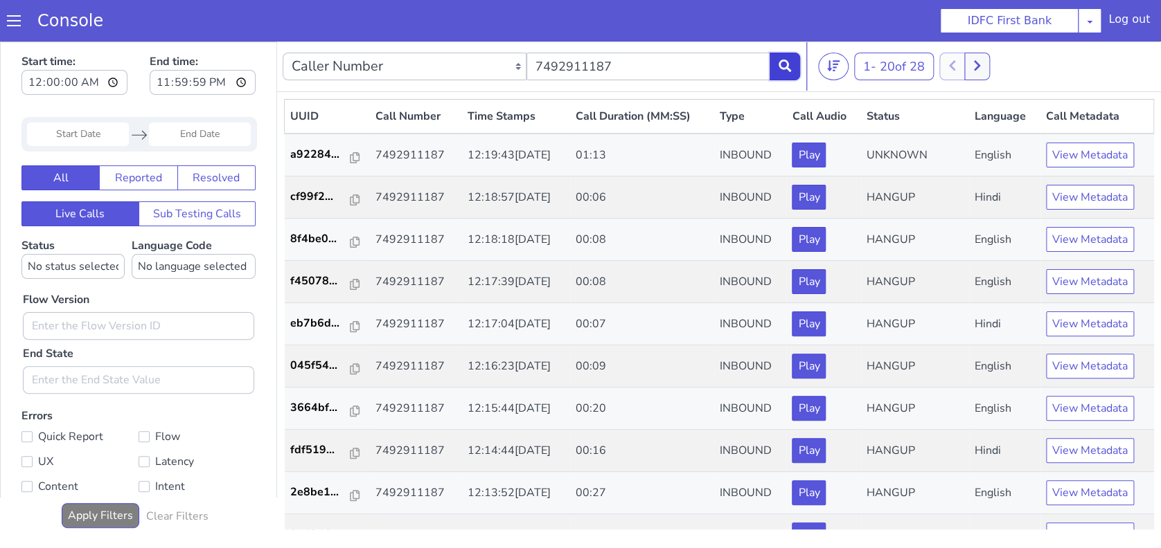
click at [789, 67] on icon at bounding box center [784, 66] width 12 height 12
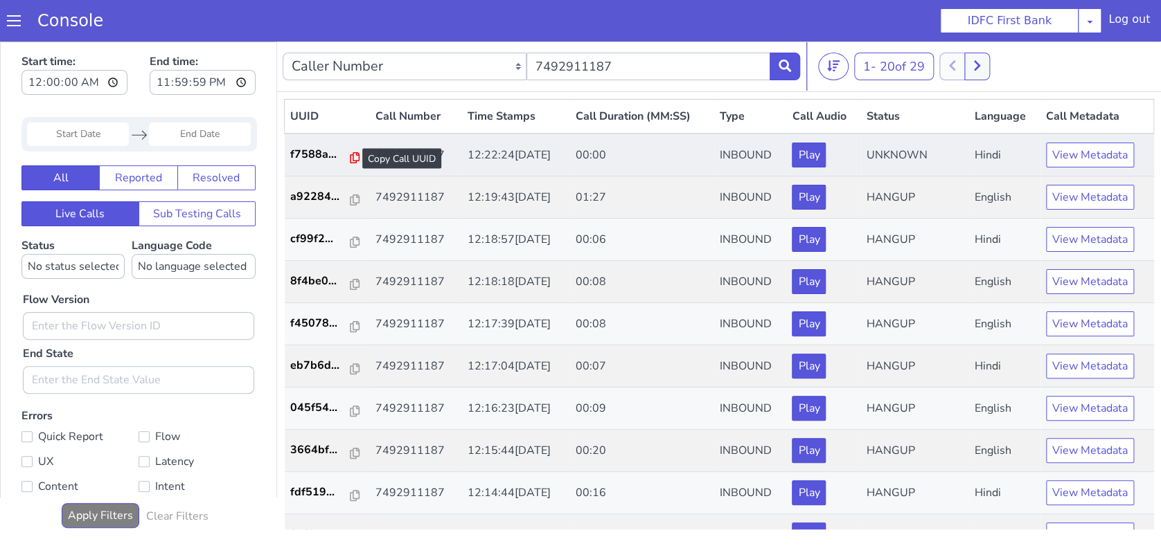
click at [350, 161] on icon at bounding box center [355, 157] width 10 height 11
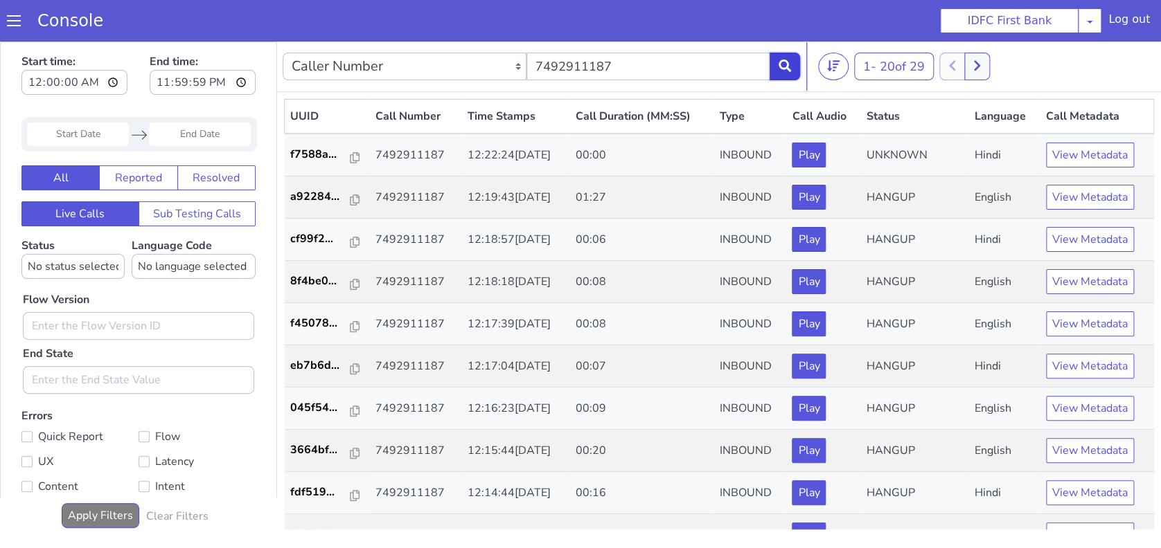
click at [787, 62] on icon at bounding box center [784, 66] width 12 height 12
click at [785, 72] on icon at bounding box center [784, 66] width 12 height 12
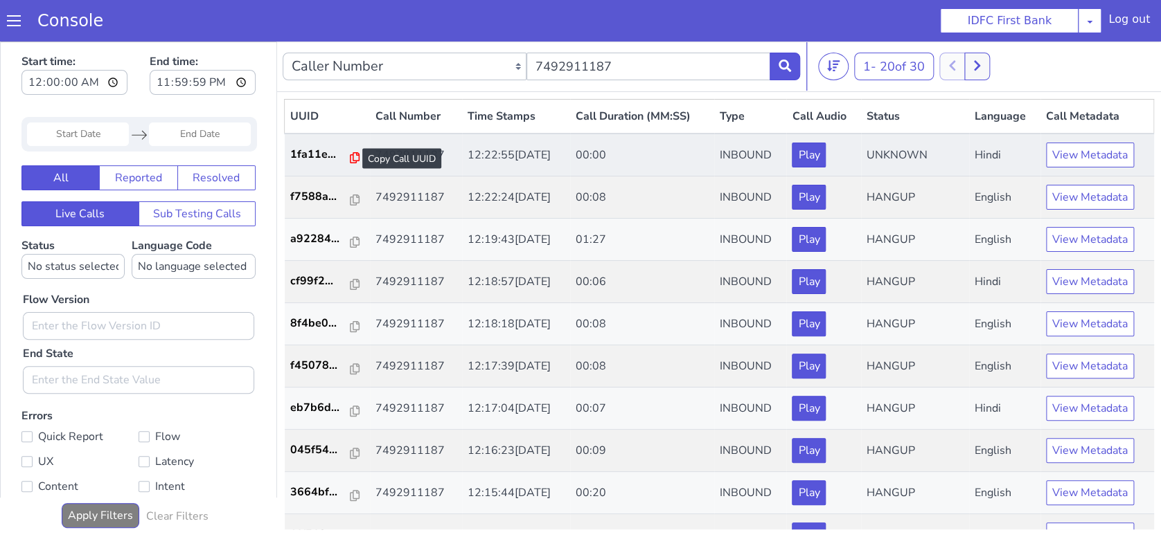
click at [350, 155] on icon at bounding box center [355, 157] width 10 height 11
